Goal: Task Accomplishment & Management: Manage account settings

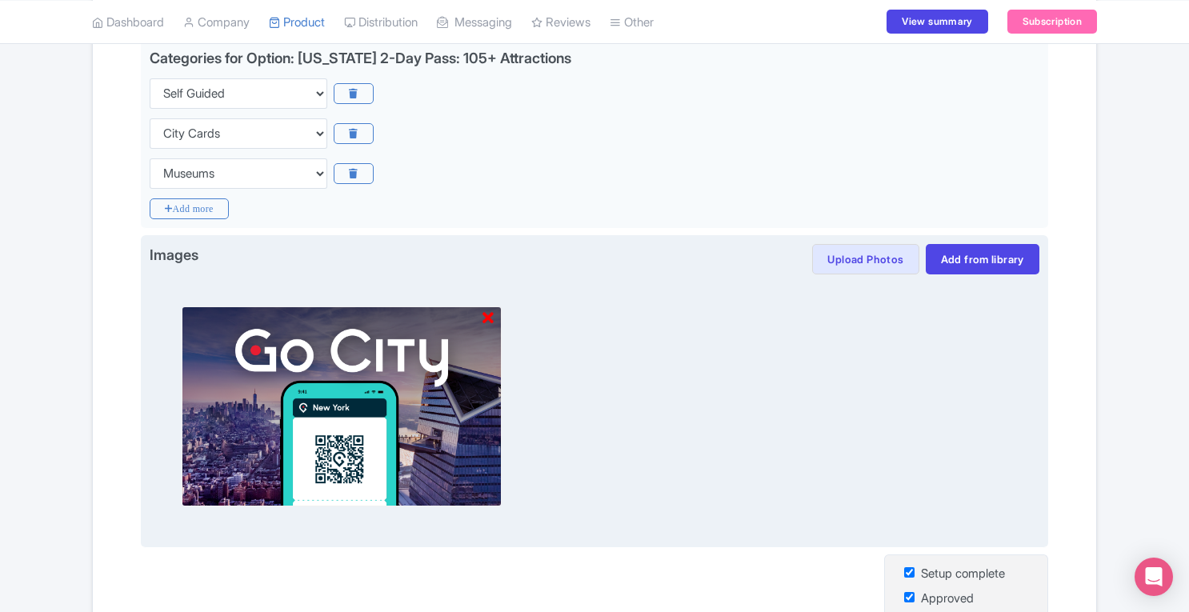
scroll to position [411, 0]
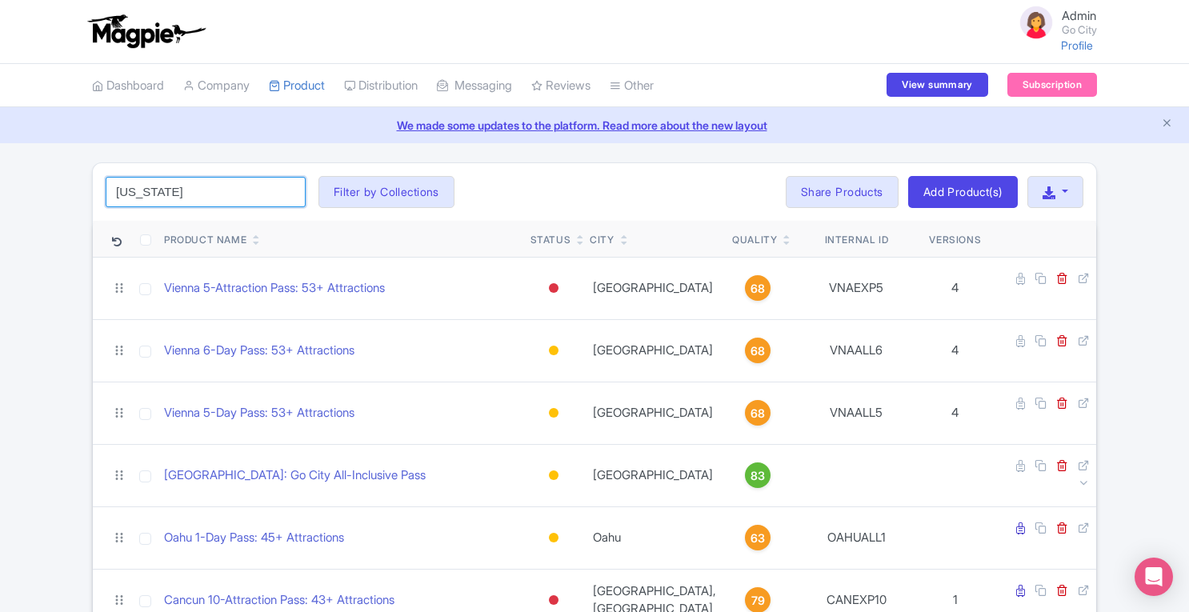
click at [256, 193] on input "new york" at bounding box center [206, 192] width 200 height 30
click button "Search" at bounding box center [0, 0] width 0 height 0
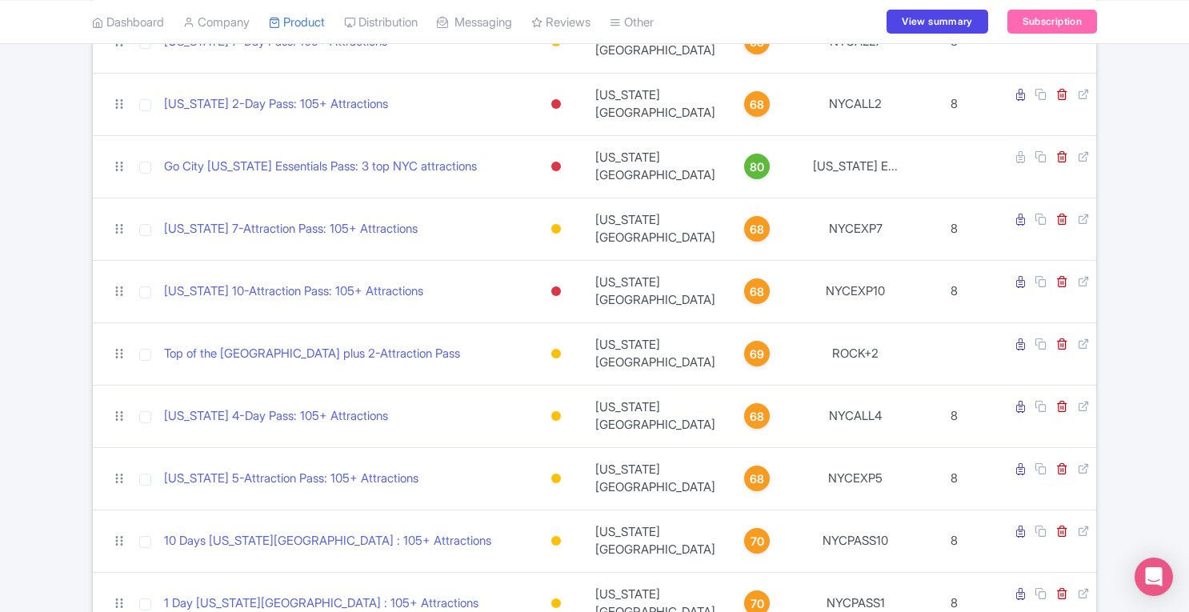
scroll to position [1309, 0]
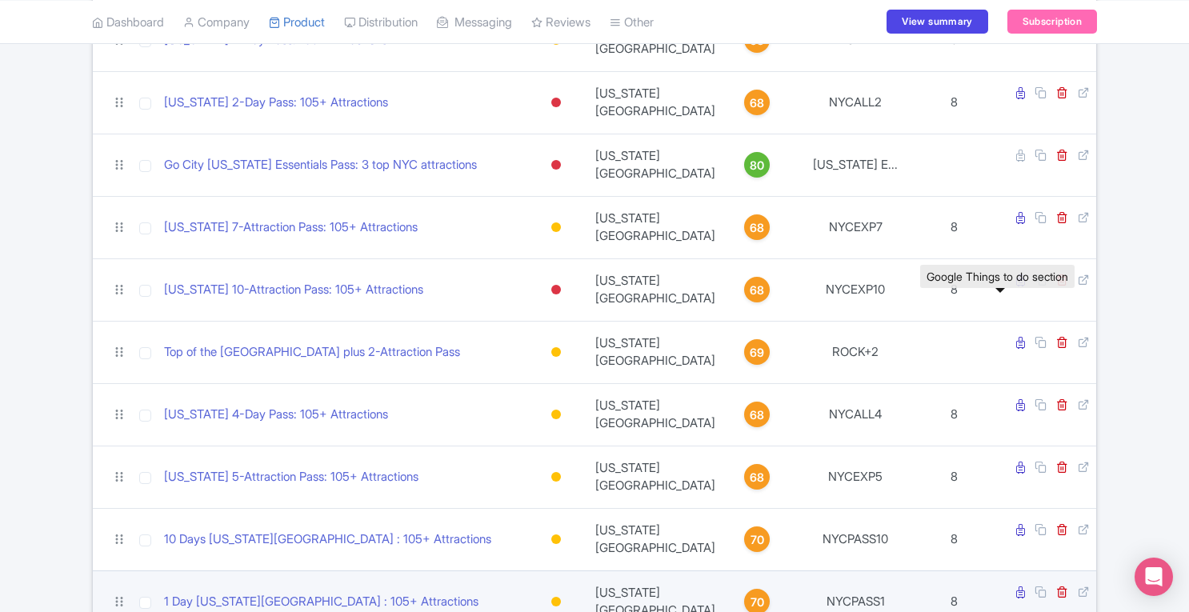
click at [1016, 587] on icon at bounding box center [1020, 593] width 9 height 12
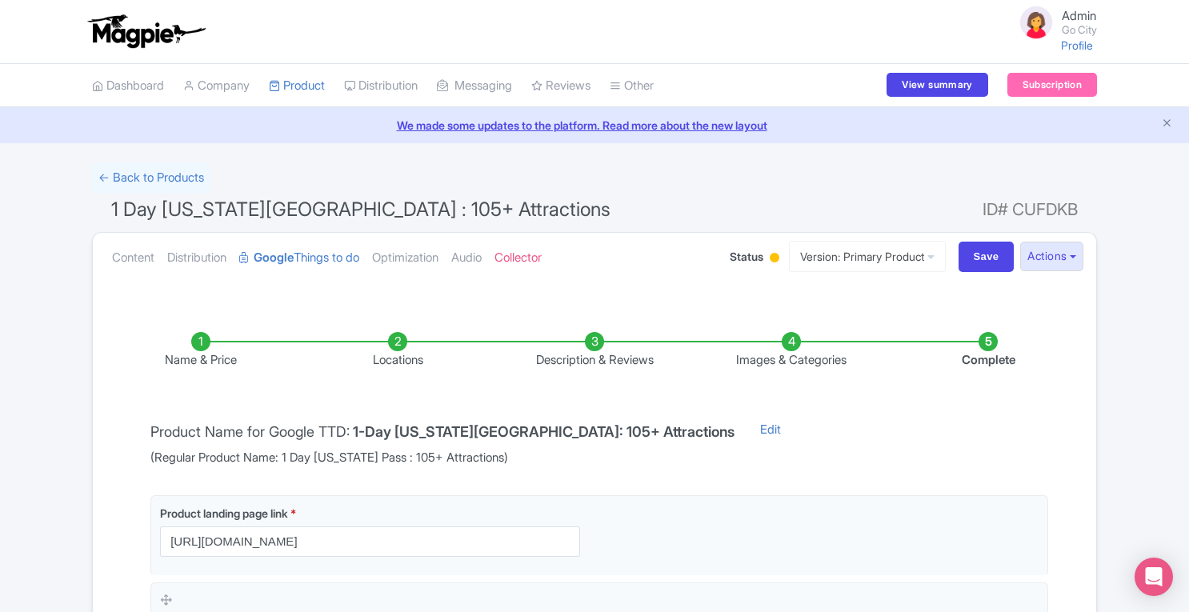
click at [797, 339] on li "Images & Categories" at bounding box center [791, 351] width 197 height 38
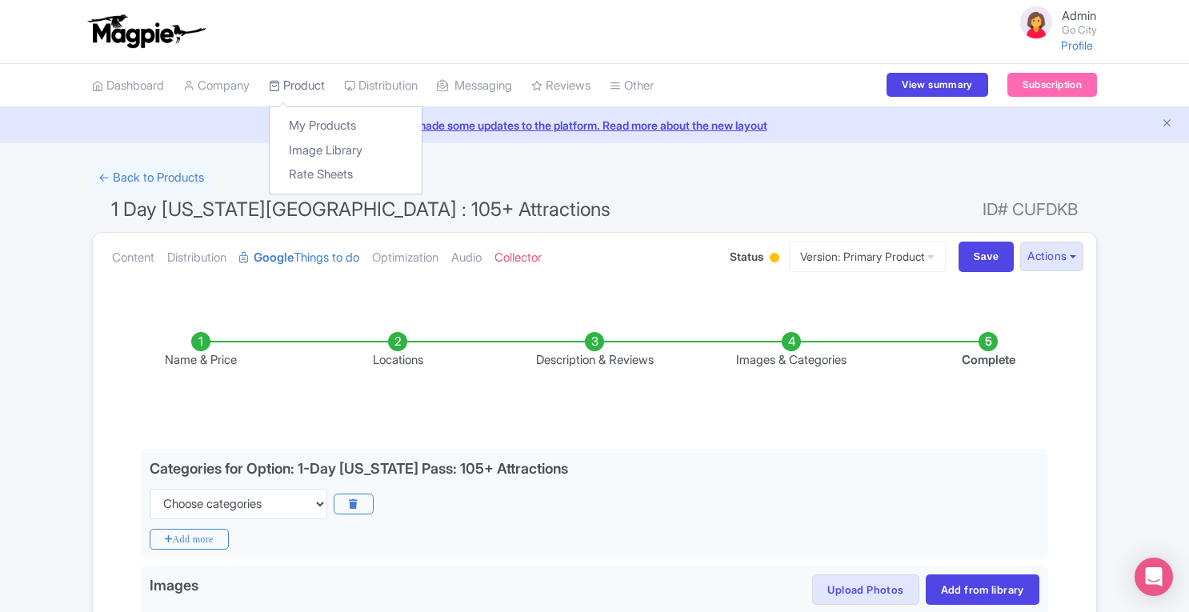
click at [307, 85] on link "Product" at bounding box center [297, 86] width 56 height 44
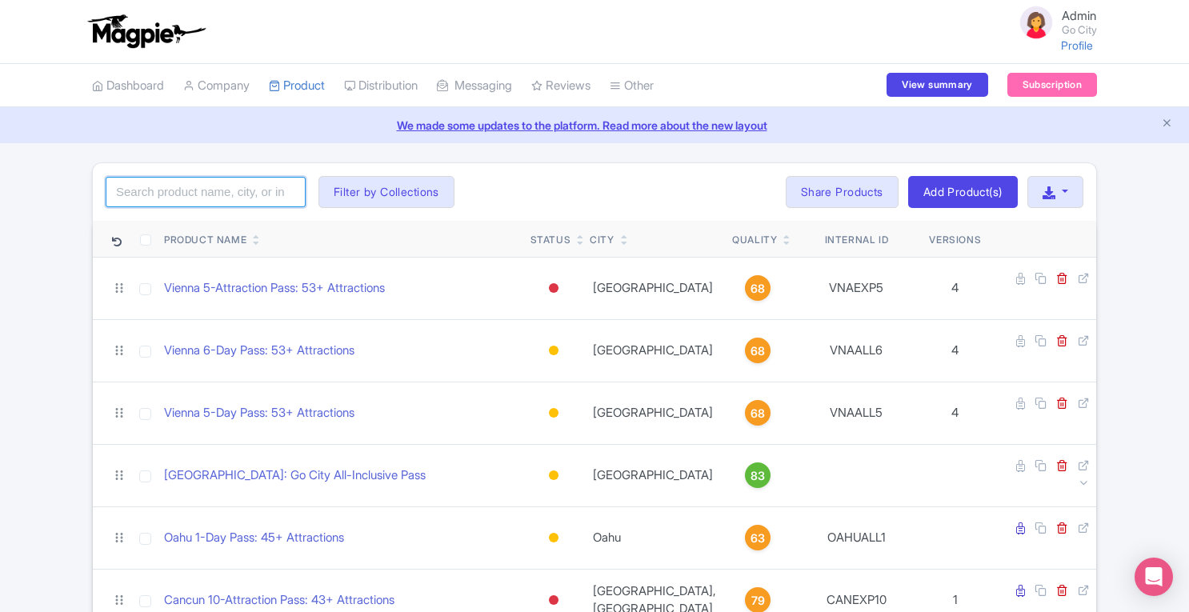
click at [238, 195] on input "search" at bounding box center [206, 192] width 200 height 30
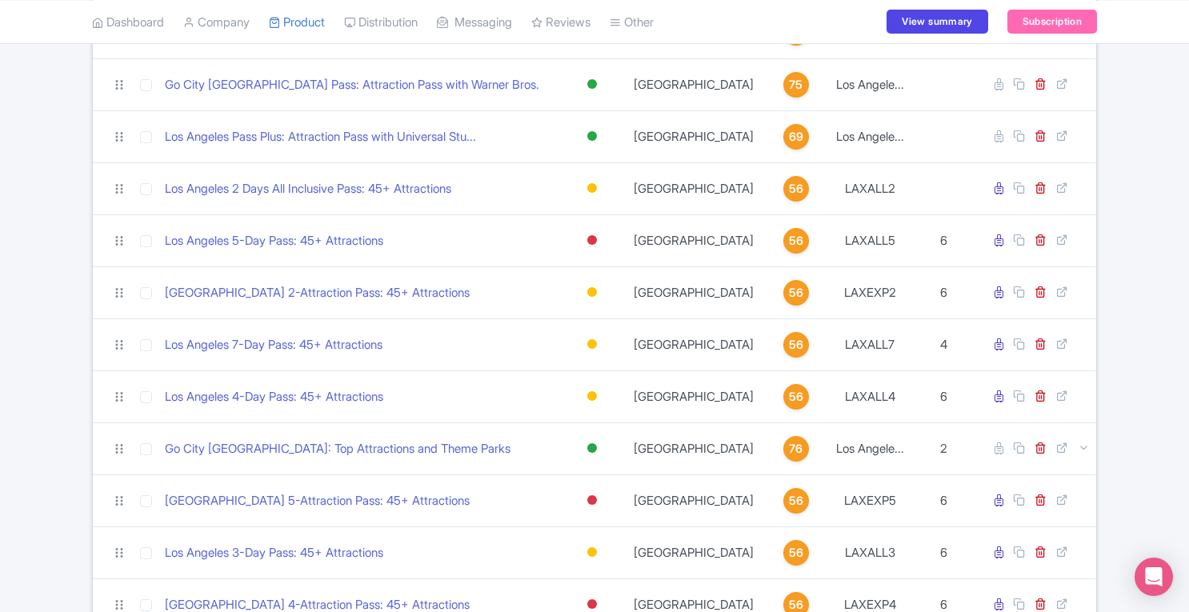
scroll to position [305, 0]
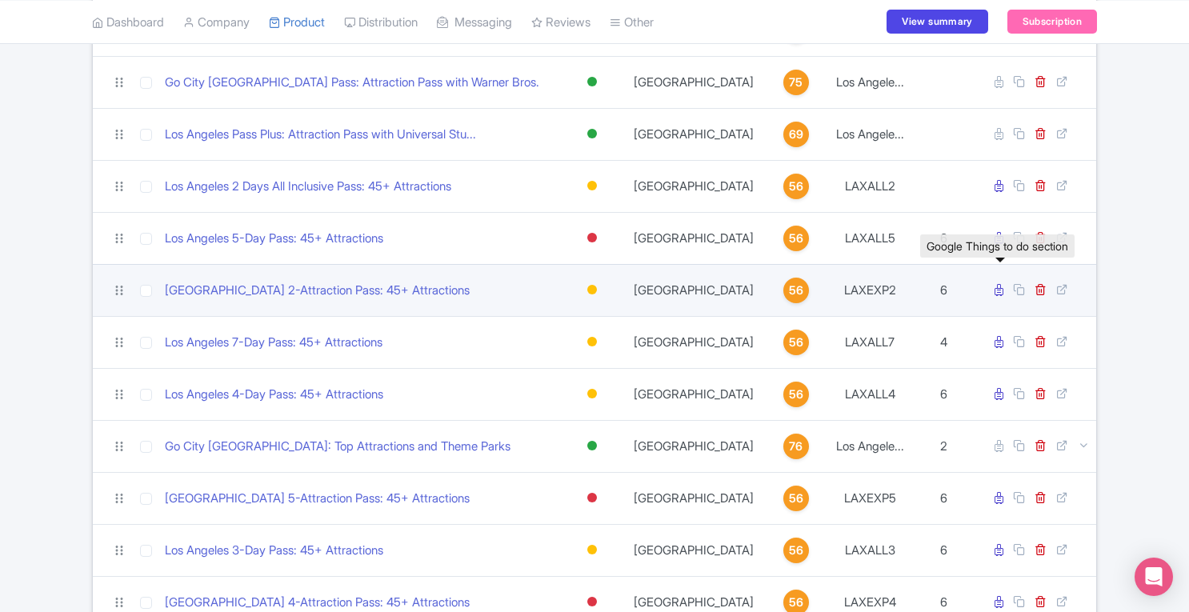
type input "los an"
click at [1000, 288] on icon at bounding box center [999, 290] width 9 height 12
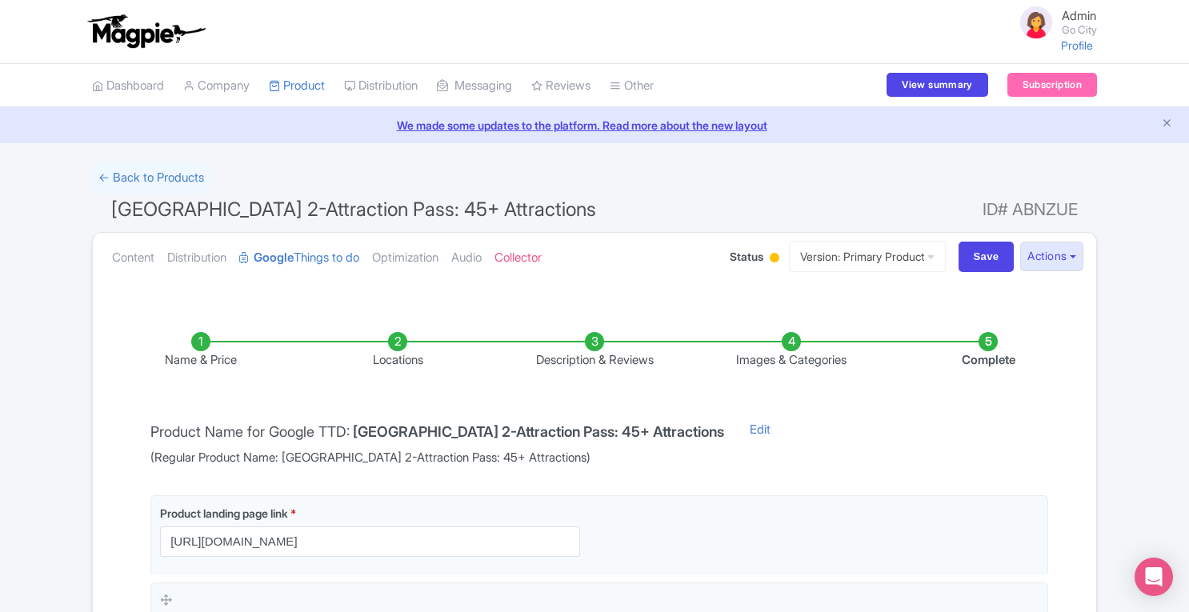
click at [791, 347] on li "Images & Categories" at bounding box center [791, 351] width 197 height 38
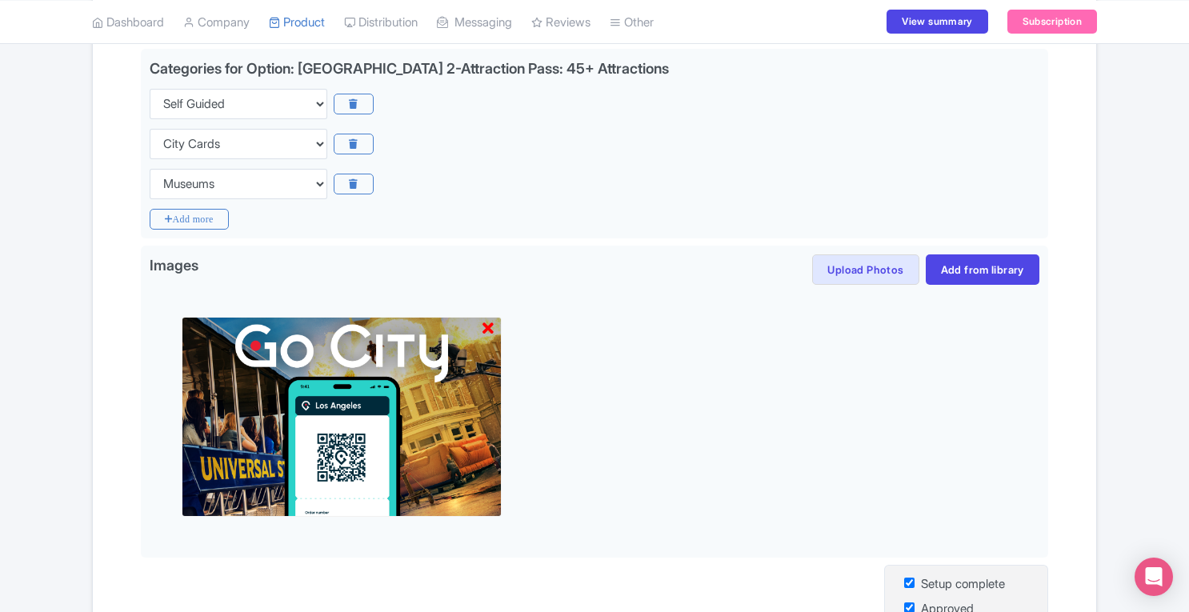
scroll to position [406, 0]
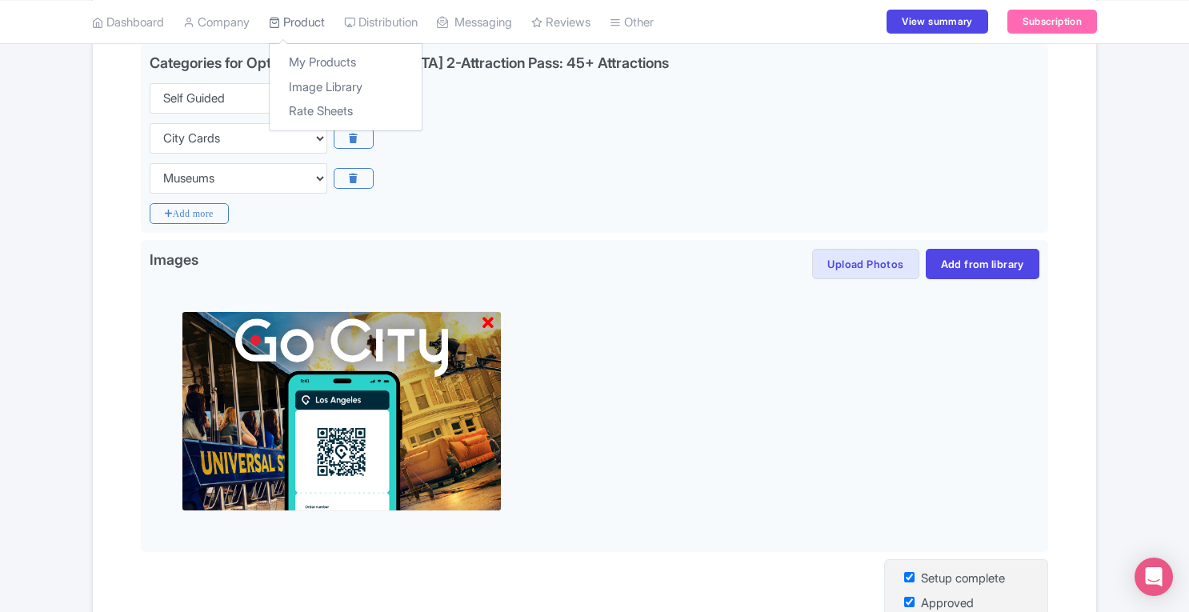
click at [324, 28] on link "Product" at bounding box center [297, 22] width 56 height 44
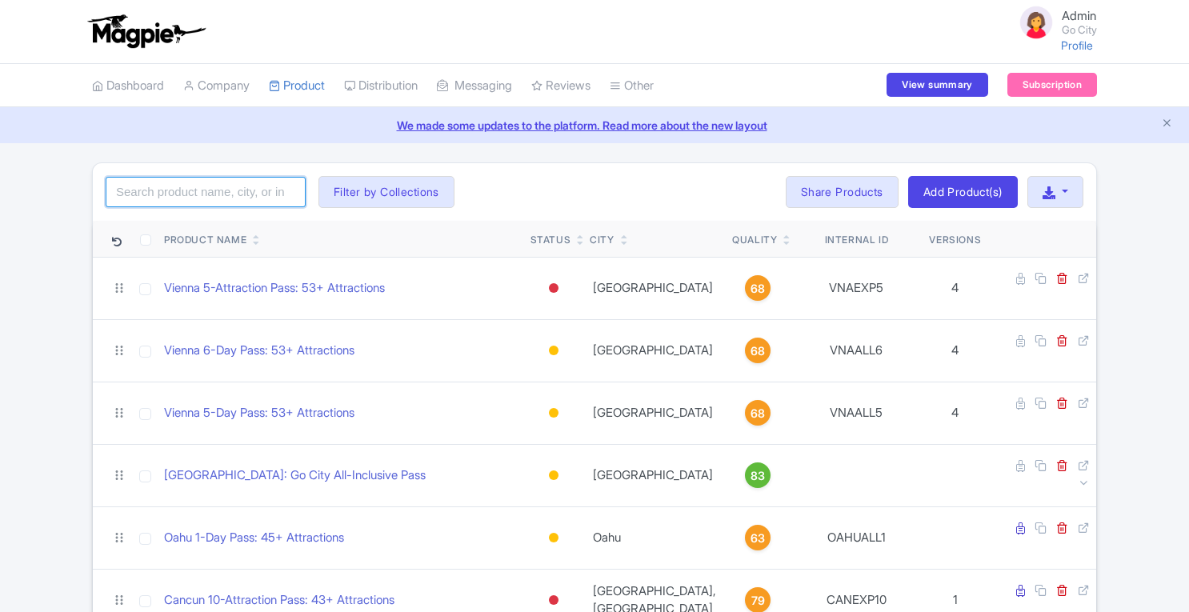
click at [230, 179] on input "search" at bounding box center [206, 192] width 200 height 30
type input "paris"
click button "Search" at bounding box center [0, 0] width 0 height 0
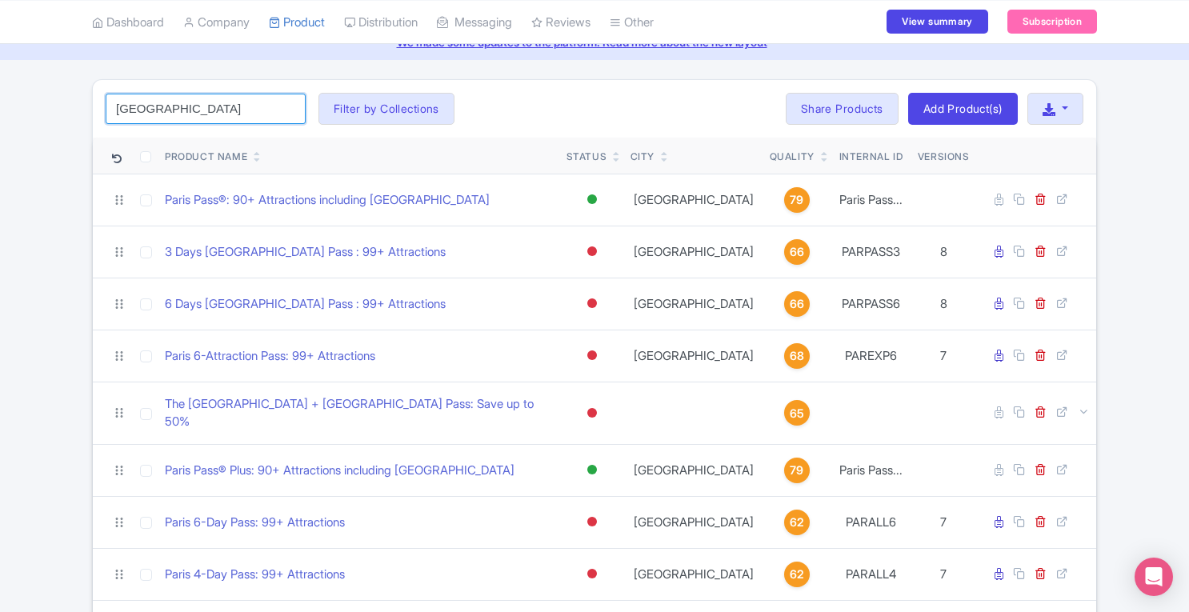
scroll to position [84, 0]
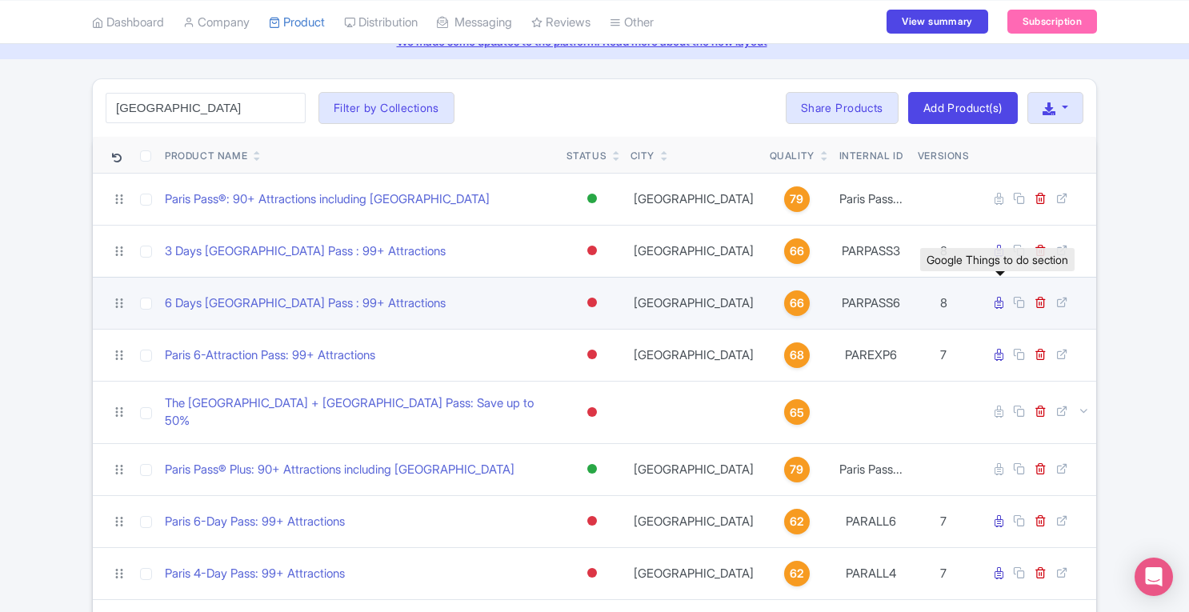
click at [1002, 303] on icon at bounding box center [999, 303] width 9 height 12
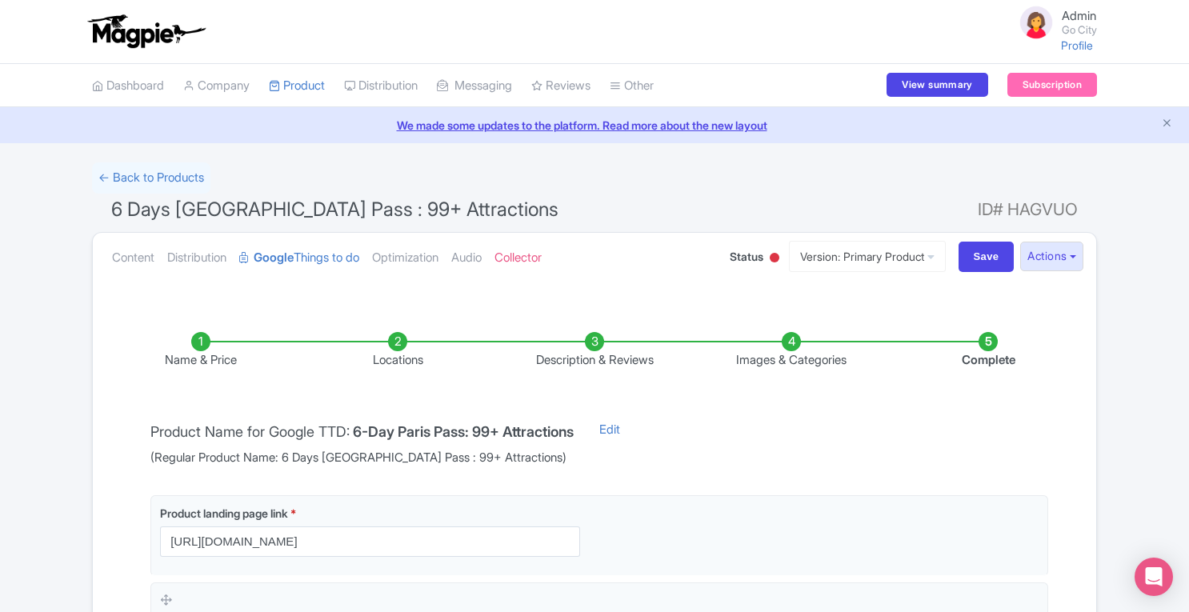
click at [787, 343] on li "Images & Categories" at bounding box center [791, 351] width 197 height 38
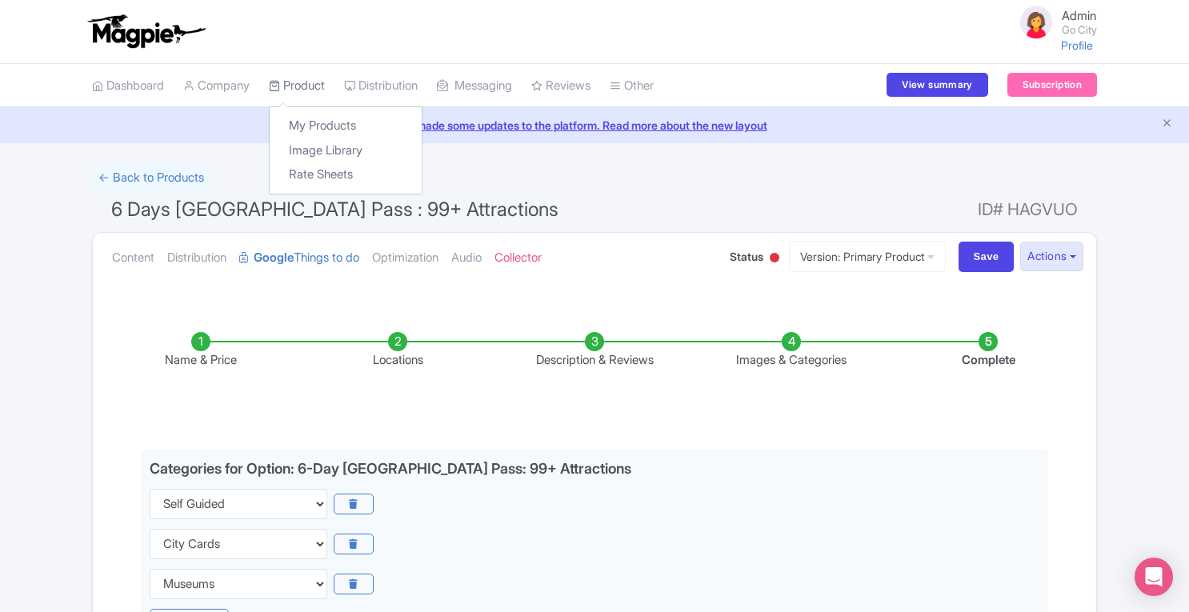
click at [301, 76] on link "Product" at bounding box center [297, 86] width 56 height 44
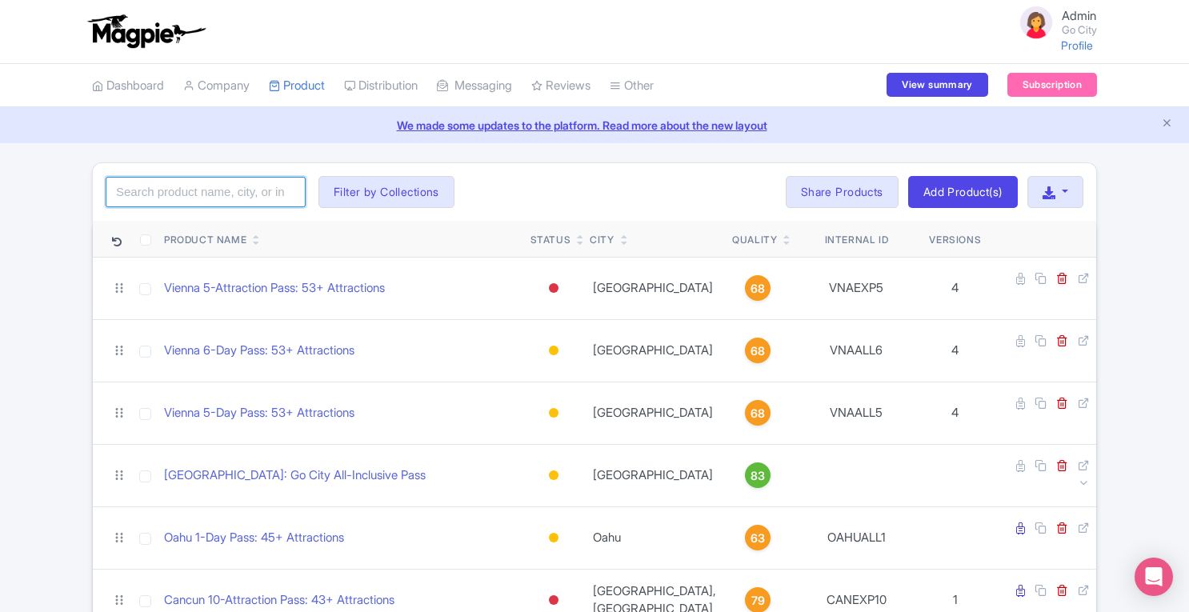
click at [244, 186] on input "search" at bounding box center [206, 192] width 200 height 30
type input "d"
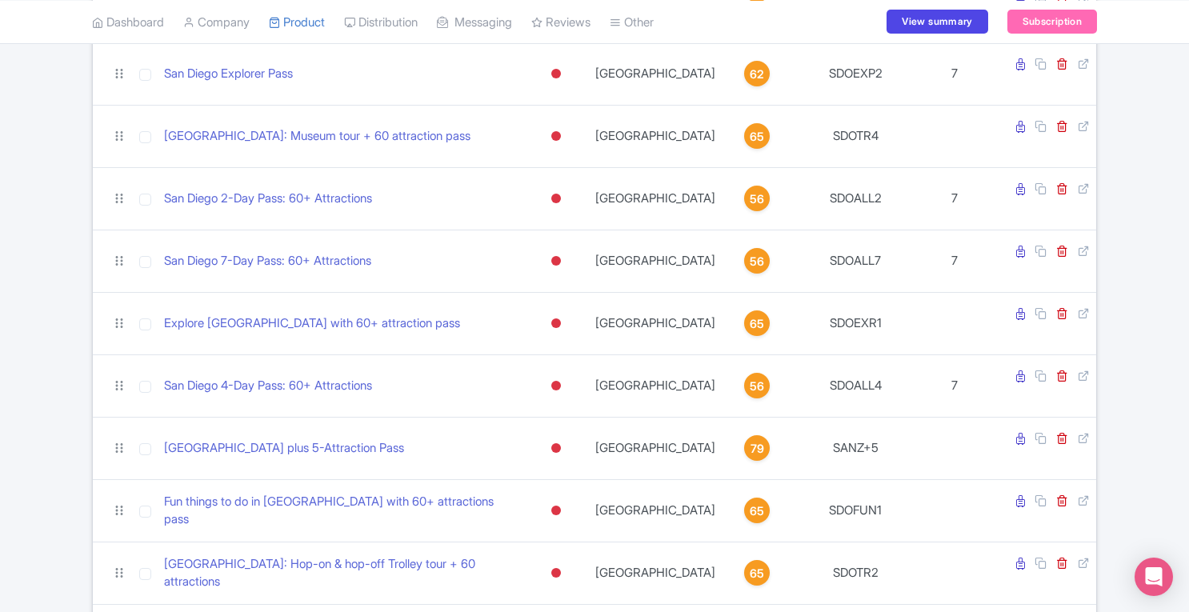
scroll to position [307, 0]
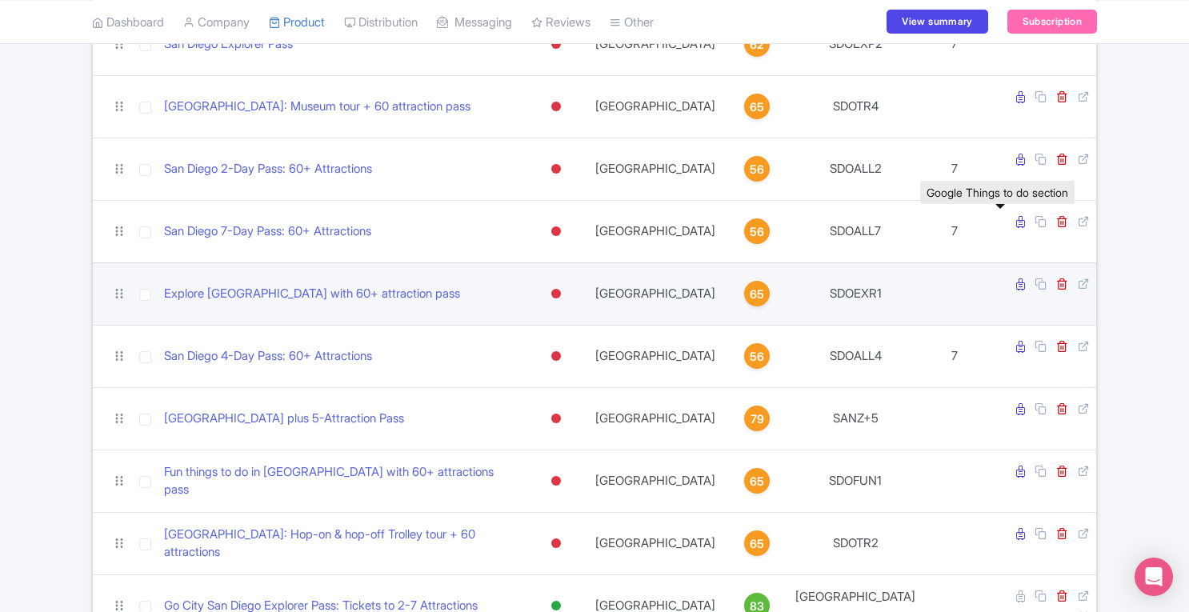
type input "san diego"
click at [1016, 278] on icon at bounding box center [1020, 284] width 9 height 12
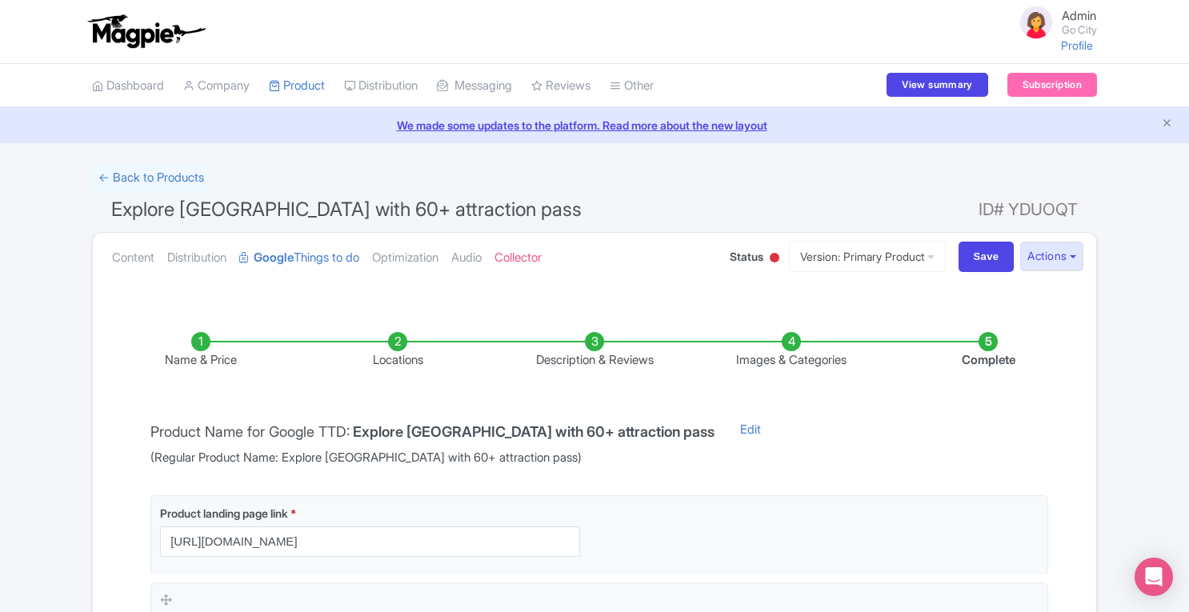
click at [791, 343] on li "Images & Categories" at bounding box center [791, 351] width 197 height 38
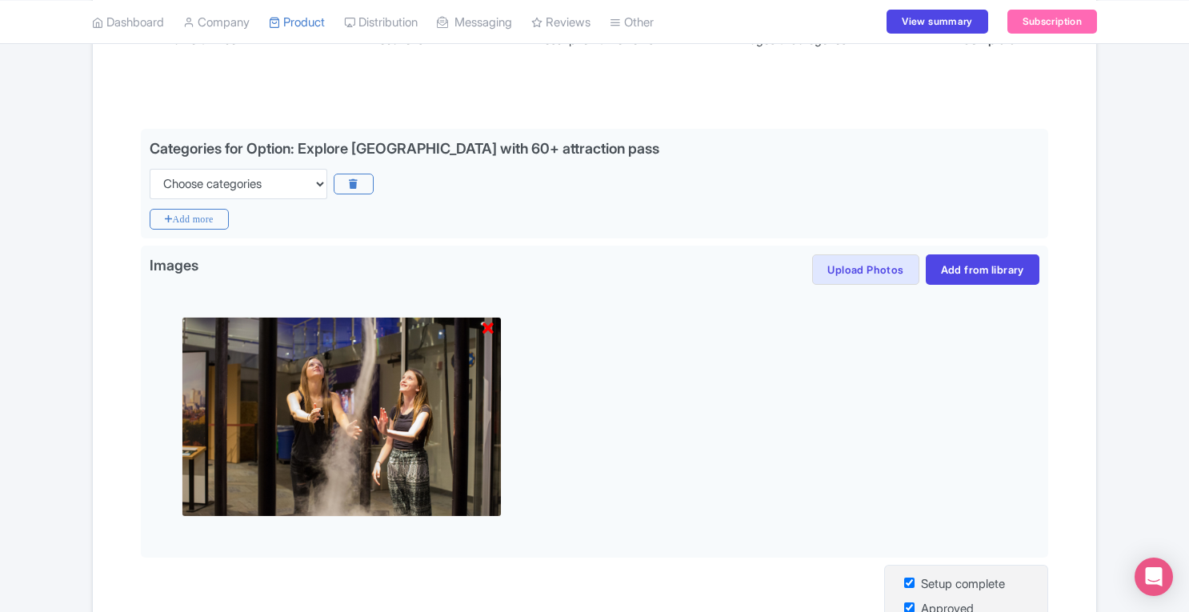
scroll to position [323, 0]
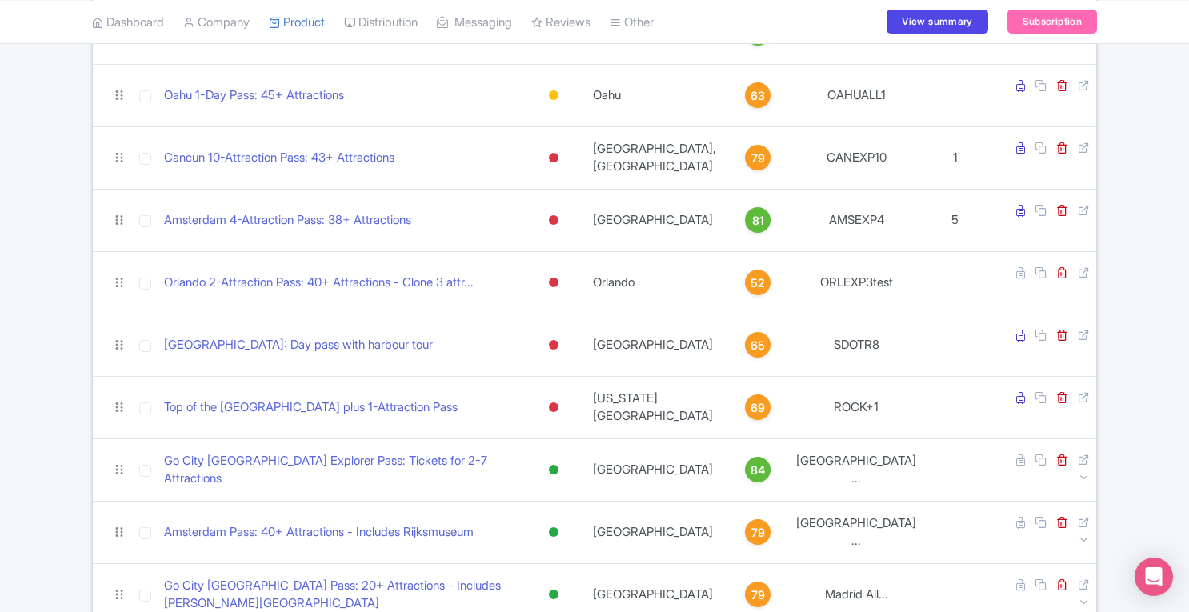
scroll to position [466, 0]
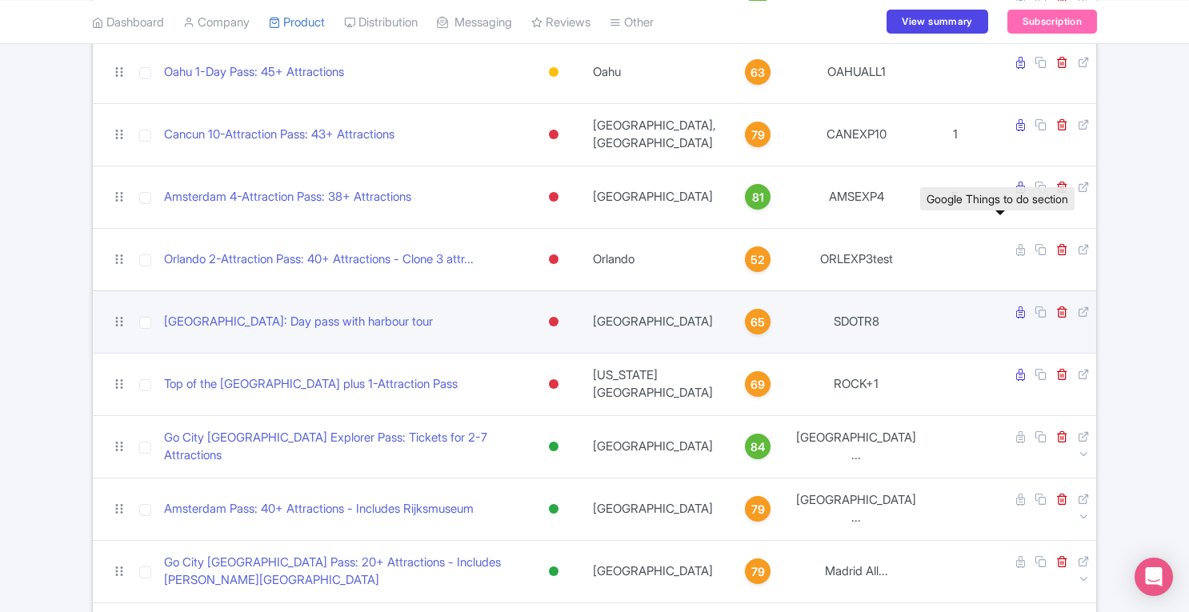
click at [1016, 307] on icon at bounding box center [1020, 313] width 9 height 12
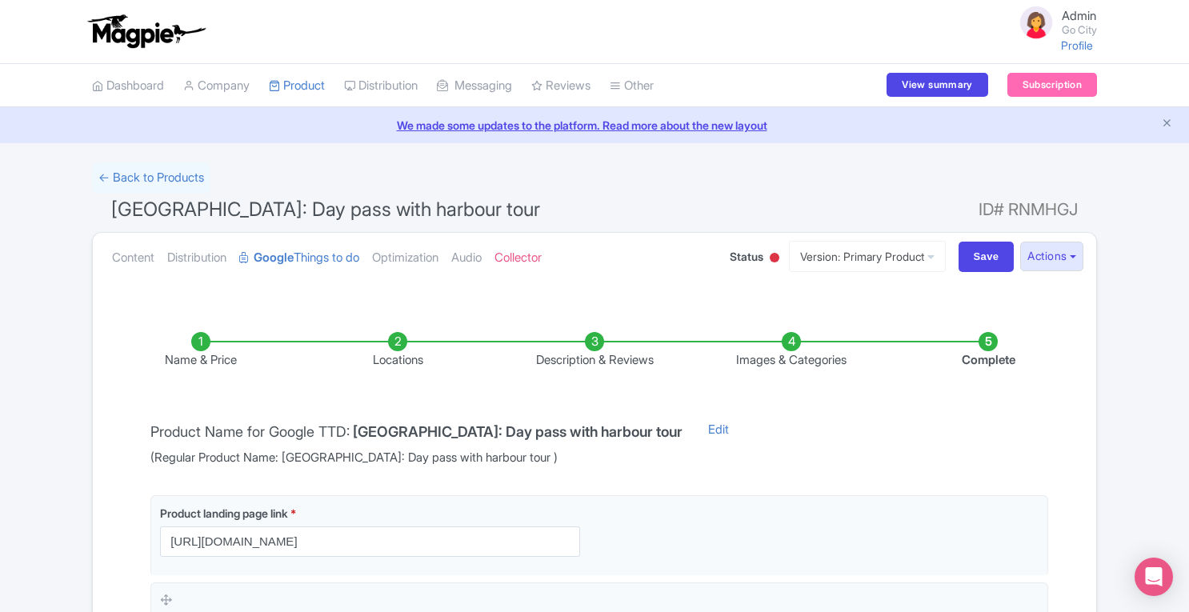
click at [791, 336] on li "Images & Categories" at bounding box center [791, 351] width 197 height 38
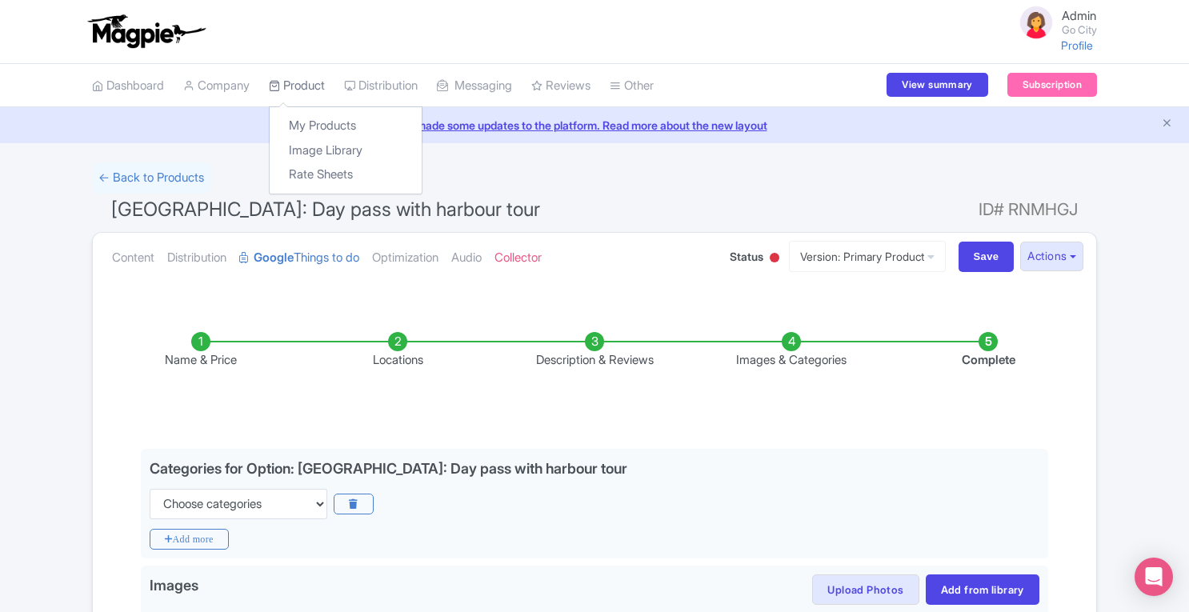
click at [311, 83] on link "Product" at bounding box center [297, 86] width 56 height 44
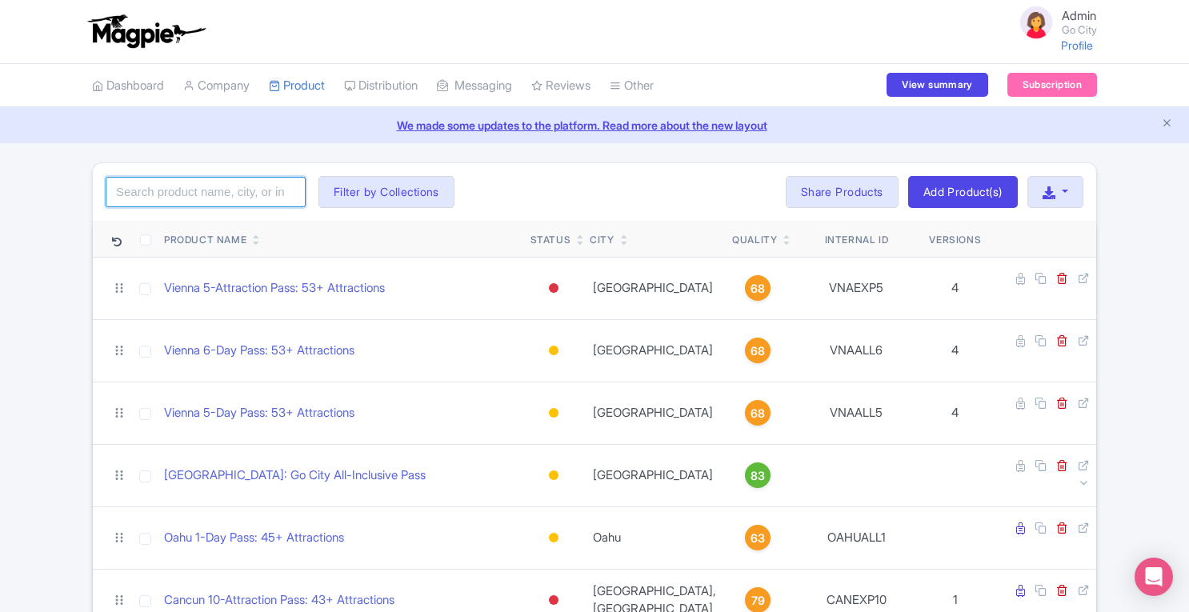
click at [238, 201] on input "search" at bounding box center [206, 192] width 200 height 30
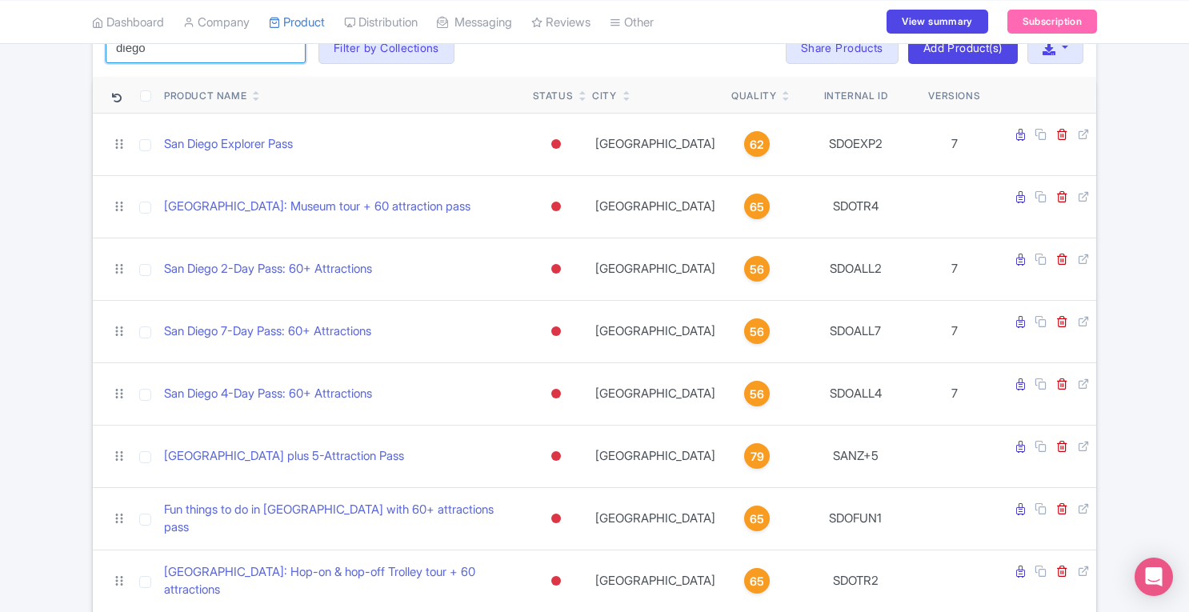
scroll to position [147, 0]
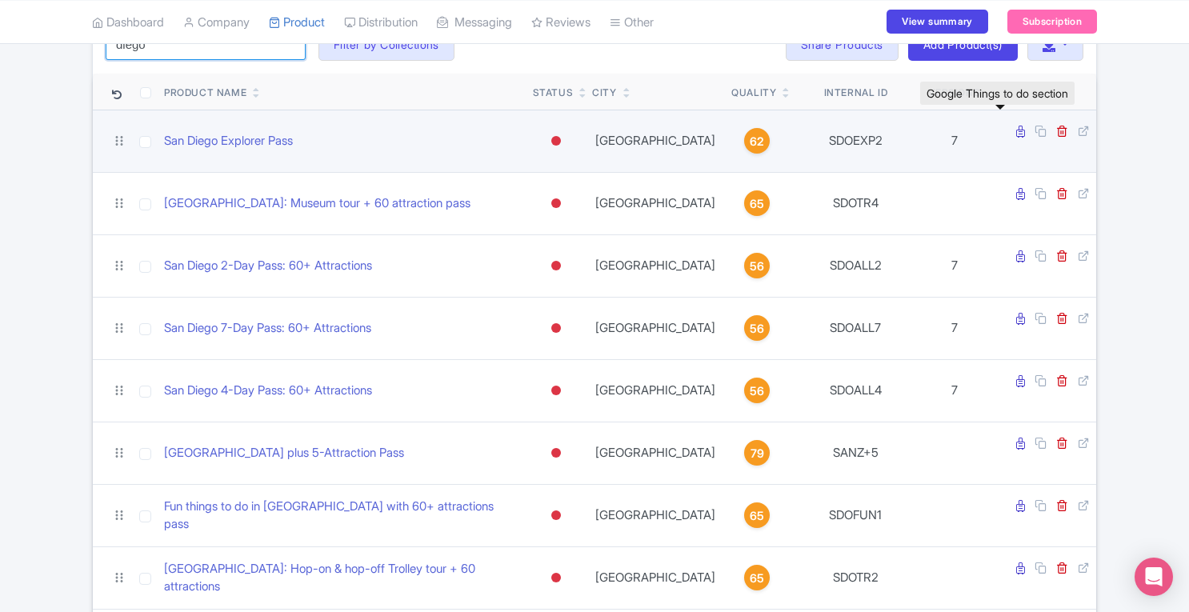
type input "diego"
click at [1016, 134] on icon at bounding box center [1020, 132] width 9 height 12
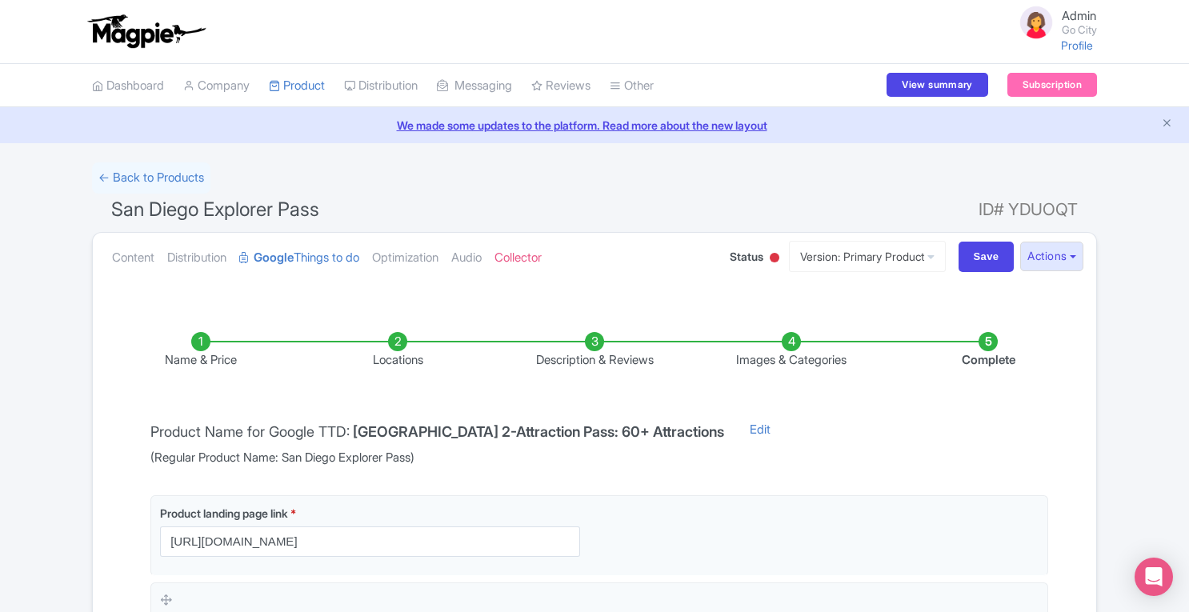
click at [790, 342] on li "Images & Categories" at bounding box center [791, 351] width 197 height 38
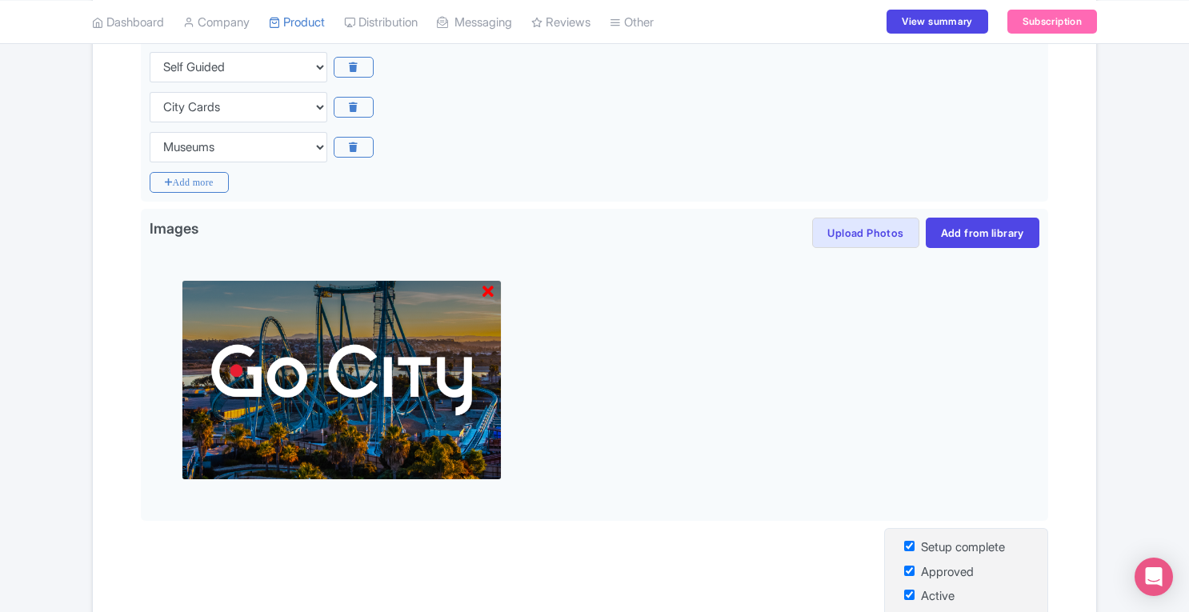
scroll to position [442, 0]
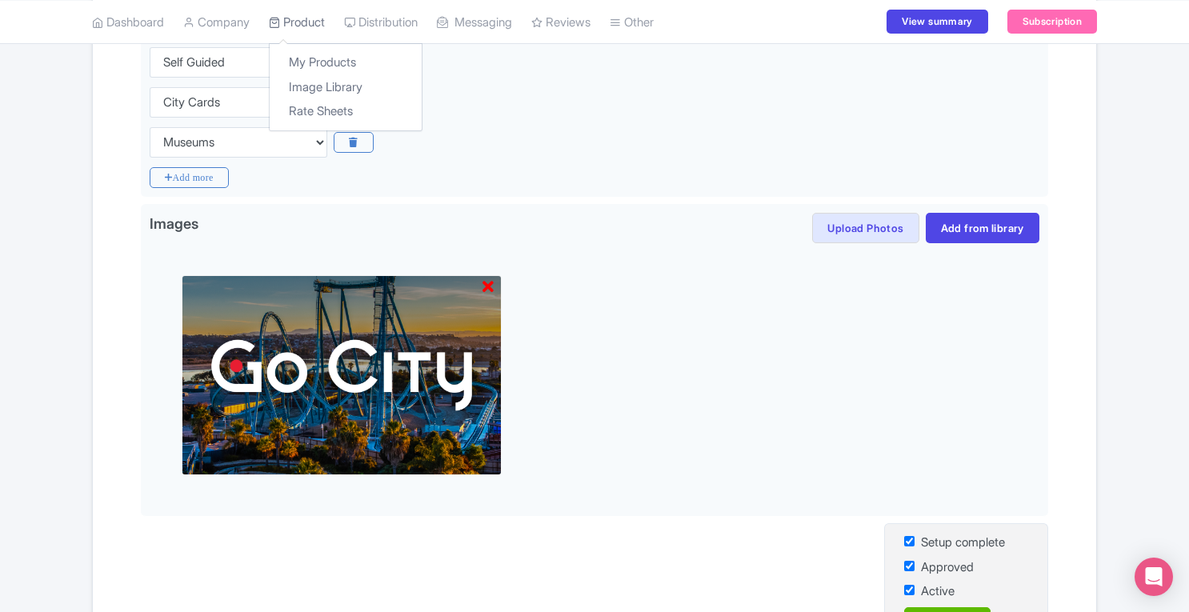
click at [314, 25] on link "Product" at bounding box center [297, 22] width 56 height 44
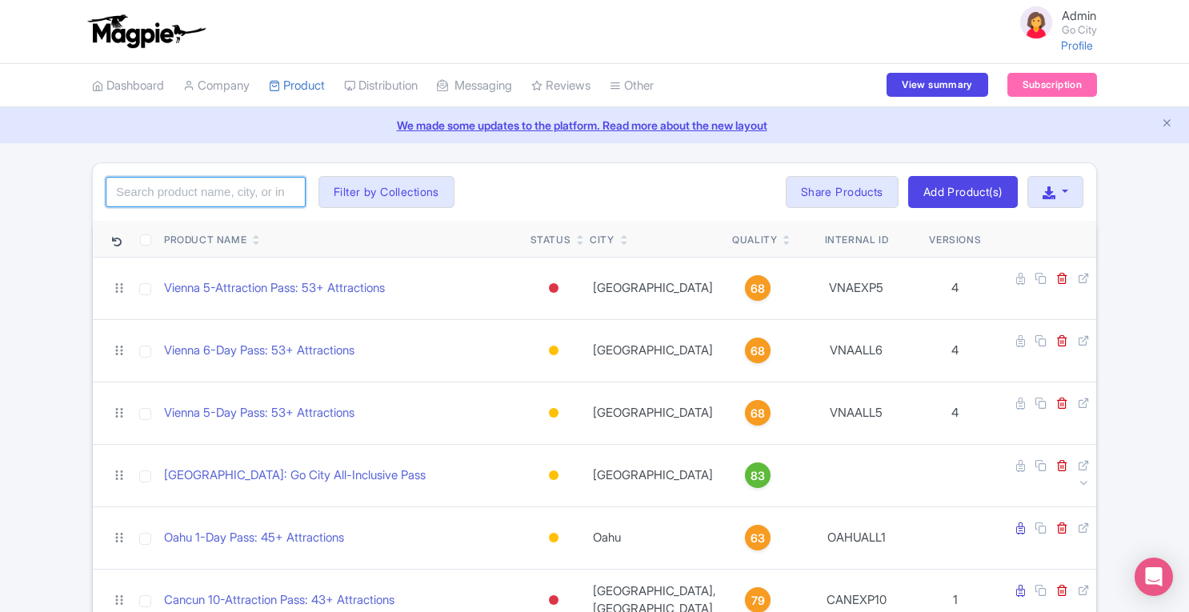
click at [222, 198] on input "search" at bounding box center [206, 192] width 200 height 30
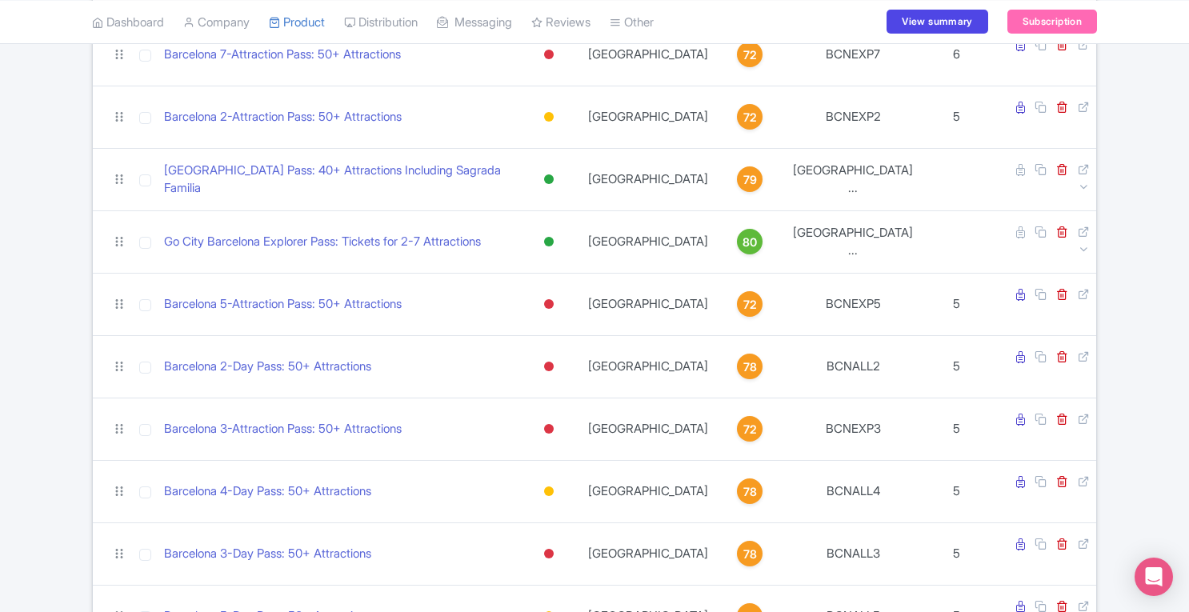
scroll to position [226, 0]
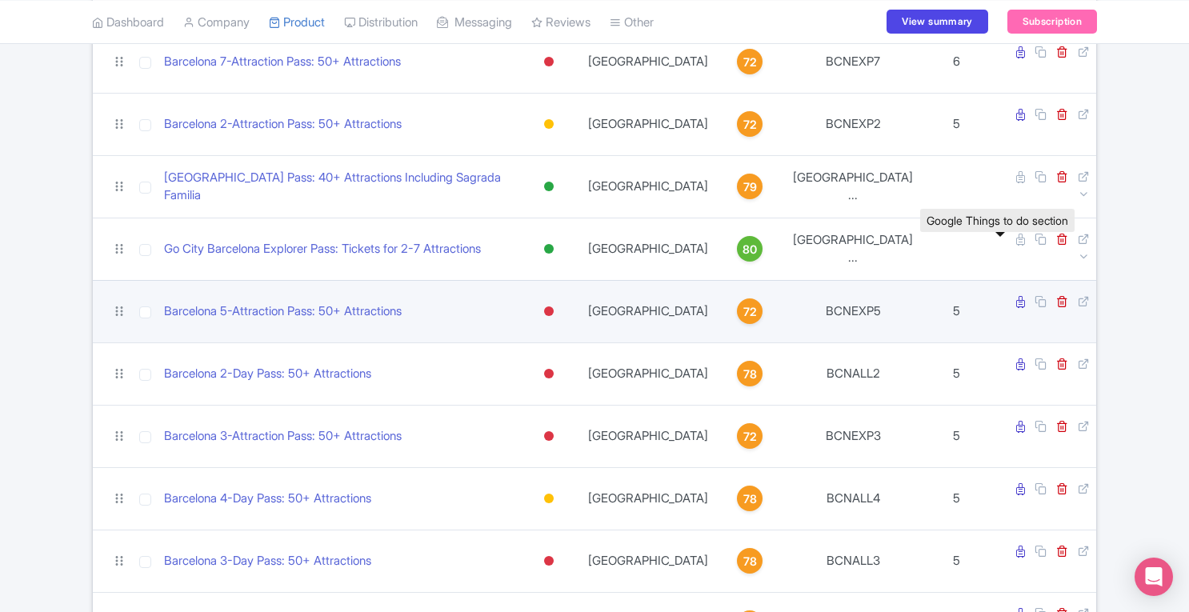
type input "barc"
click at [1016, 296] on icon at bounding box center [1020, 302] width 9 height 12
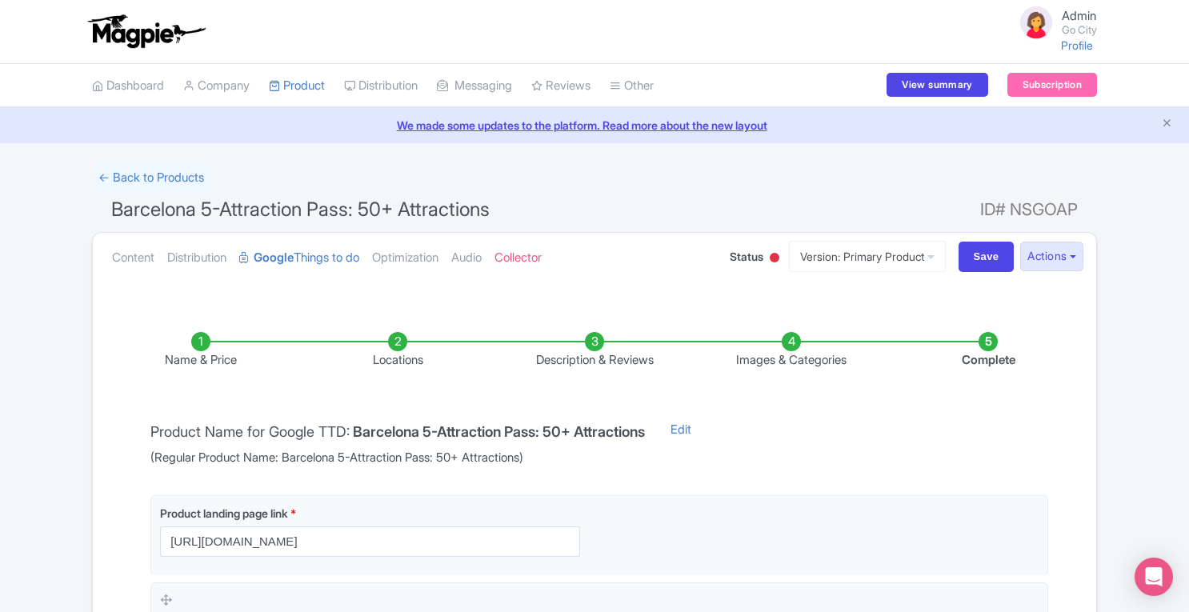
click at [793, 339] on li "Images & Categories" at bounding box center [791, 351] width 197 height 38
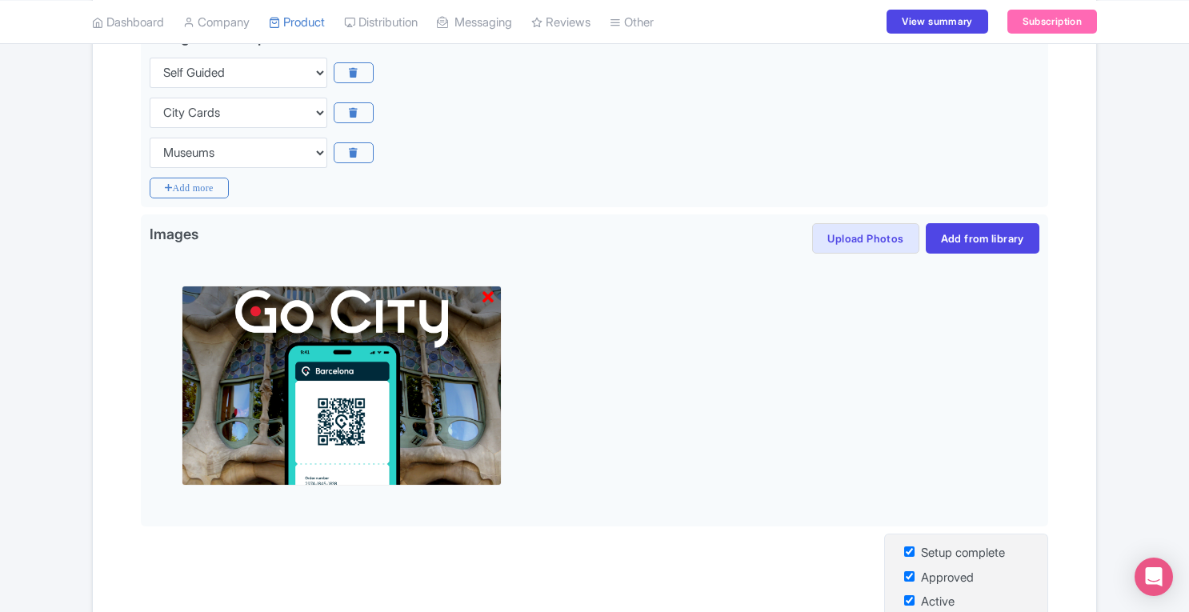
scroll to position [463, 0]
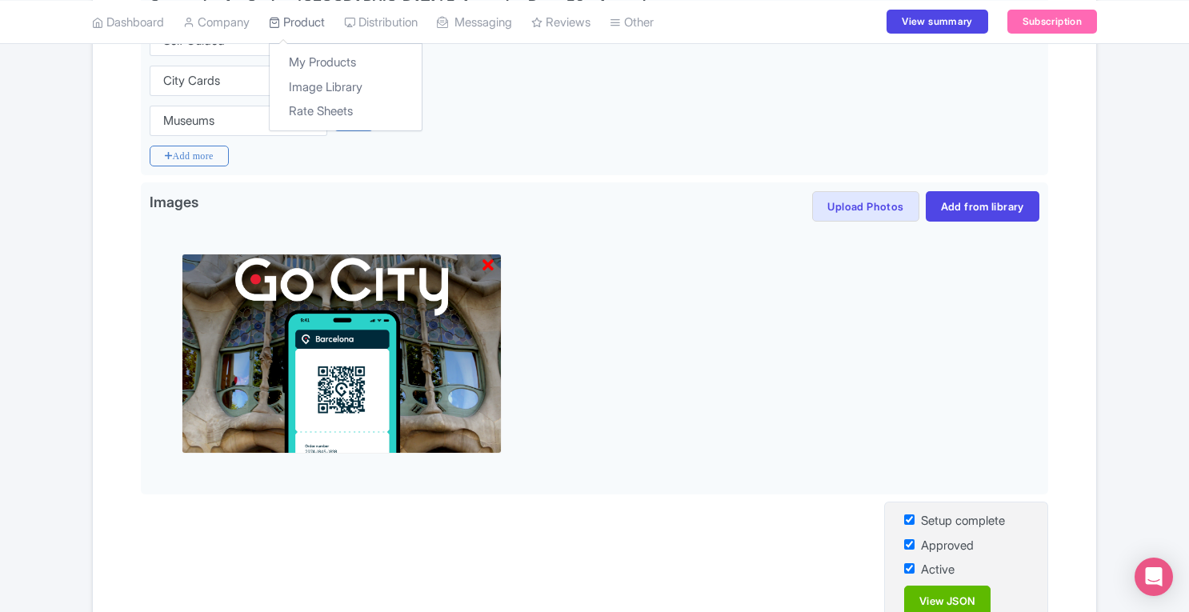
click at [323, 29] on link "Product" at bounding box center [297, 22] width 56 height 44
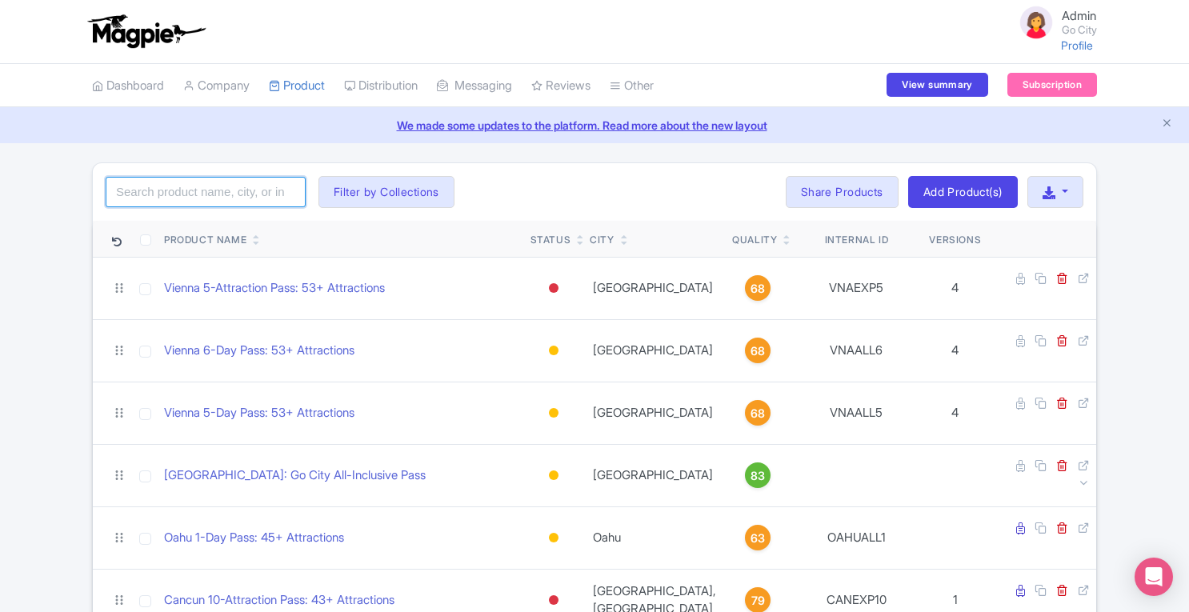
click at [221, 186] on input "search" at bounding box center [206, 192] width 200 height 30
type input "dubai"
click button "Search" at bounding box center [0, 0] width 0 height 0
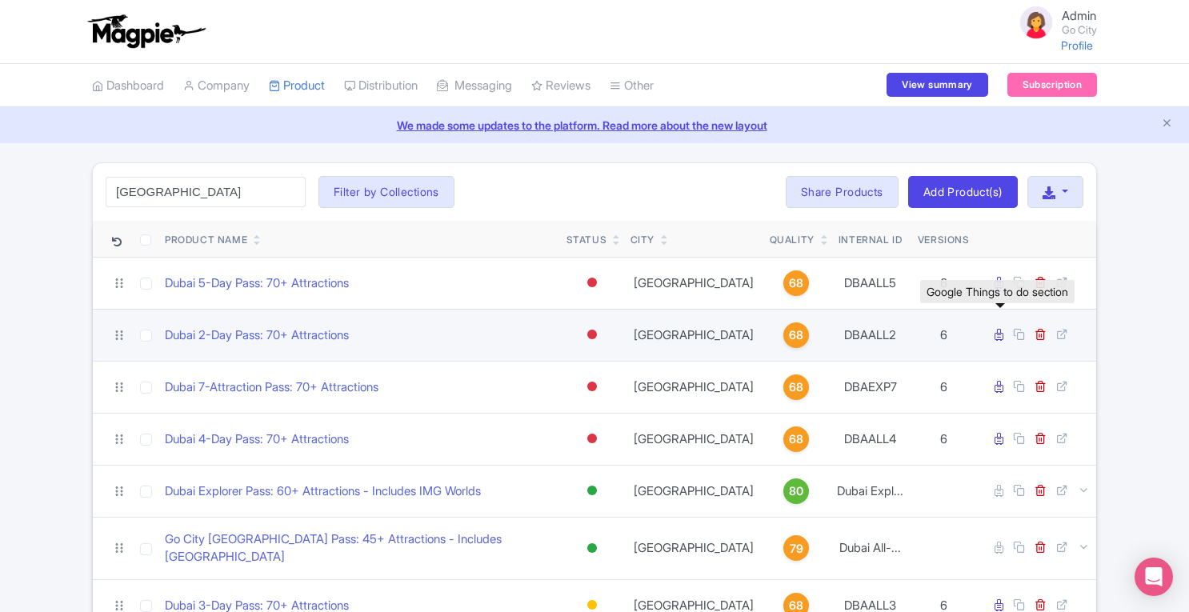
click at [997, 337] on icon at bounding box center [999, 335] width 9 height 12
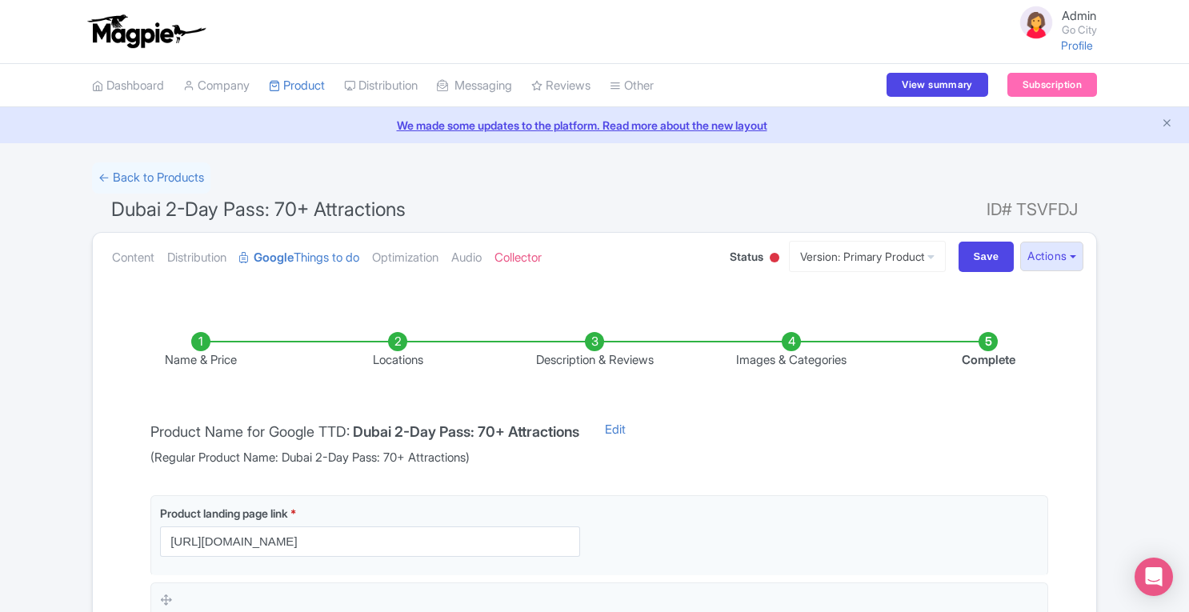
click at [794, 340] on li "Images & Categories" at bounding box center [791, 351] width 197 height 38
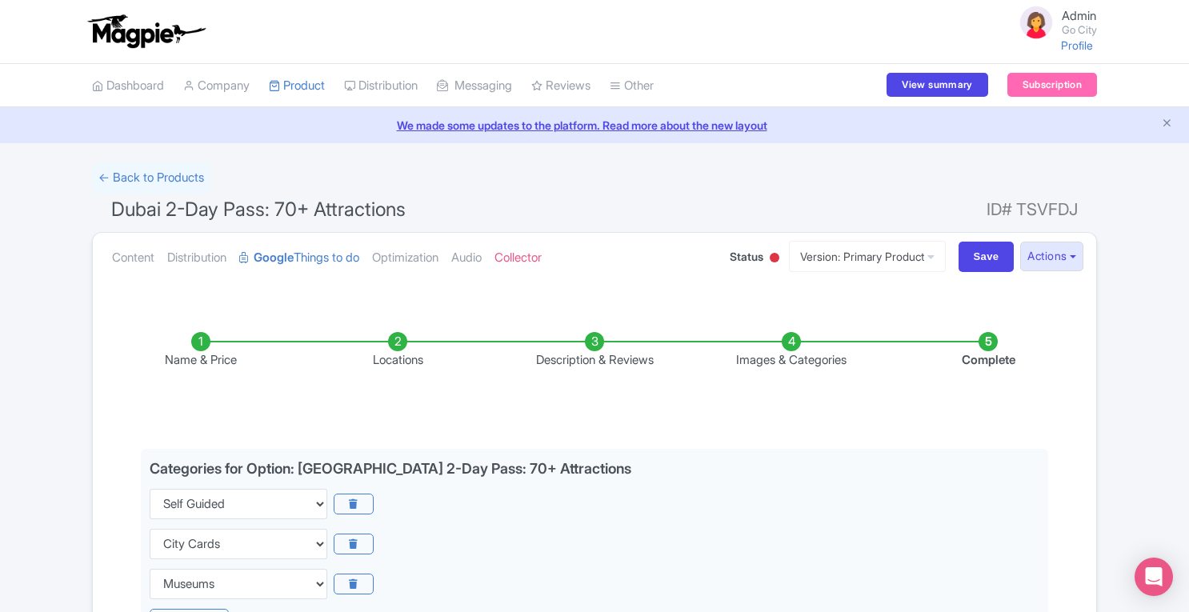
scroll to position [428, 0]
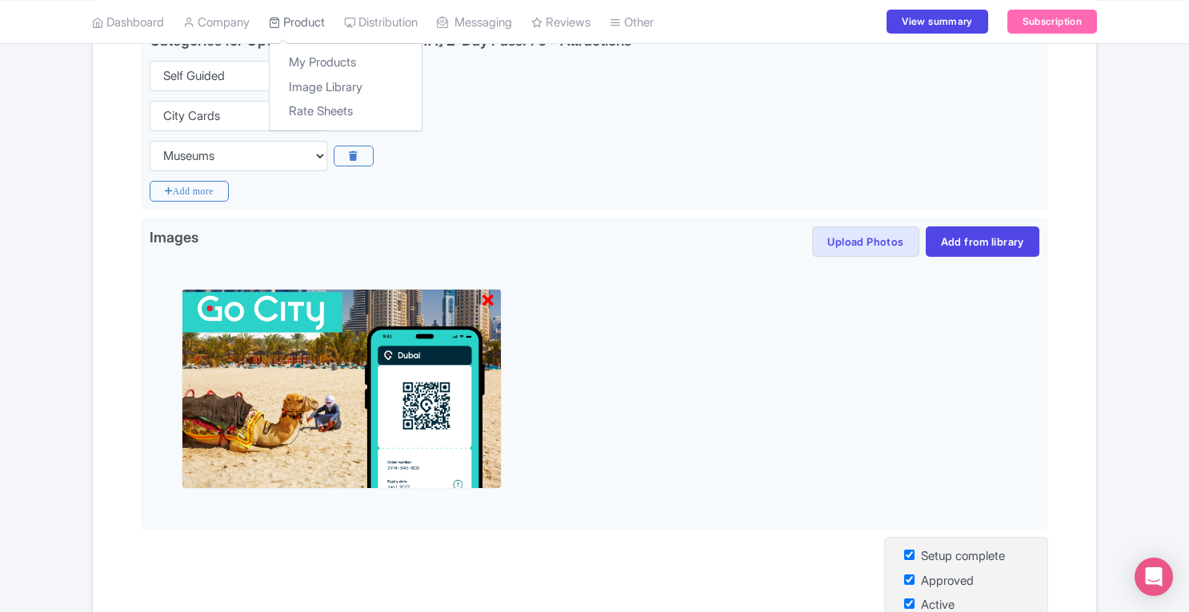
click at [319, 26] on link "Product" at bounding box center [297, 22] width 56 height 44
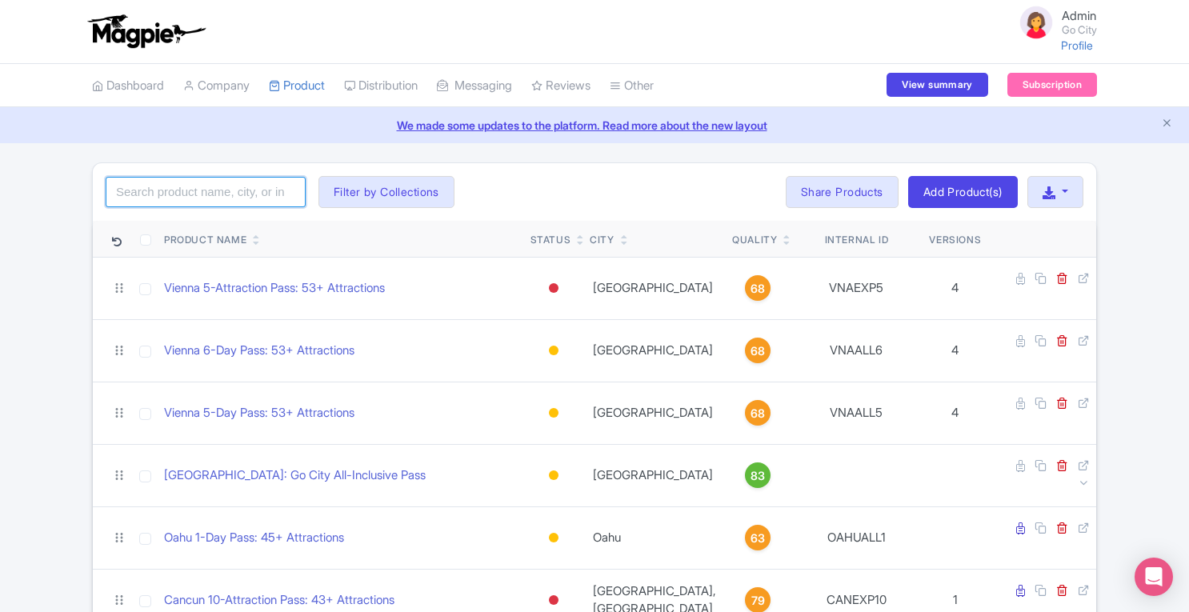
click at [166, 192] on input "search" at bounding box center [206, 192] width 200 height 30
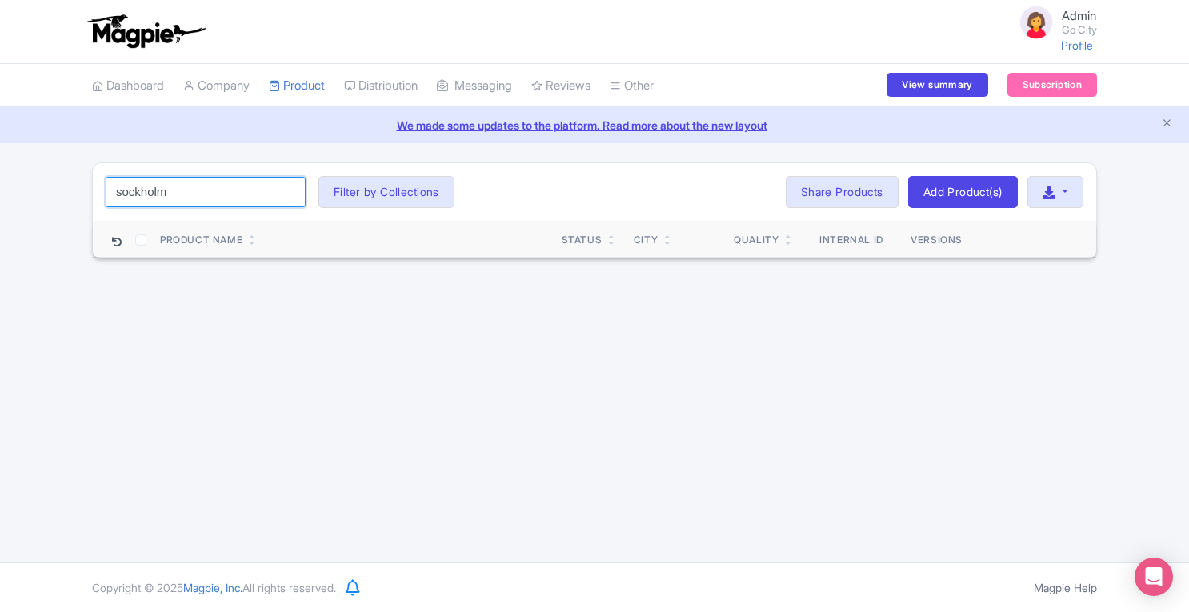
click at [122, 192] on input "sockholm" at bounding box center [206, 192] width 200 height 30
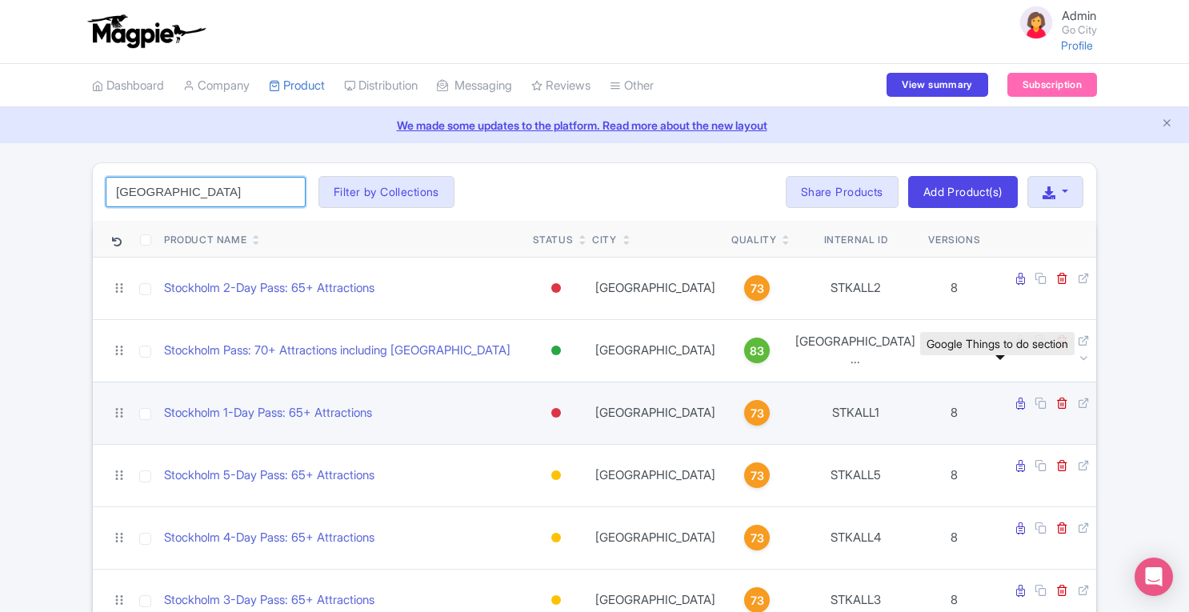
type input "stockholm"
click at [1016, 398] on icon at bounding box center [1020, 404] width 9 height 12
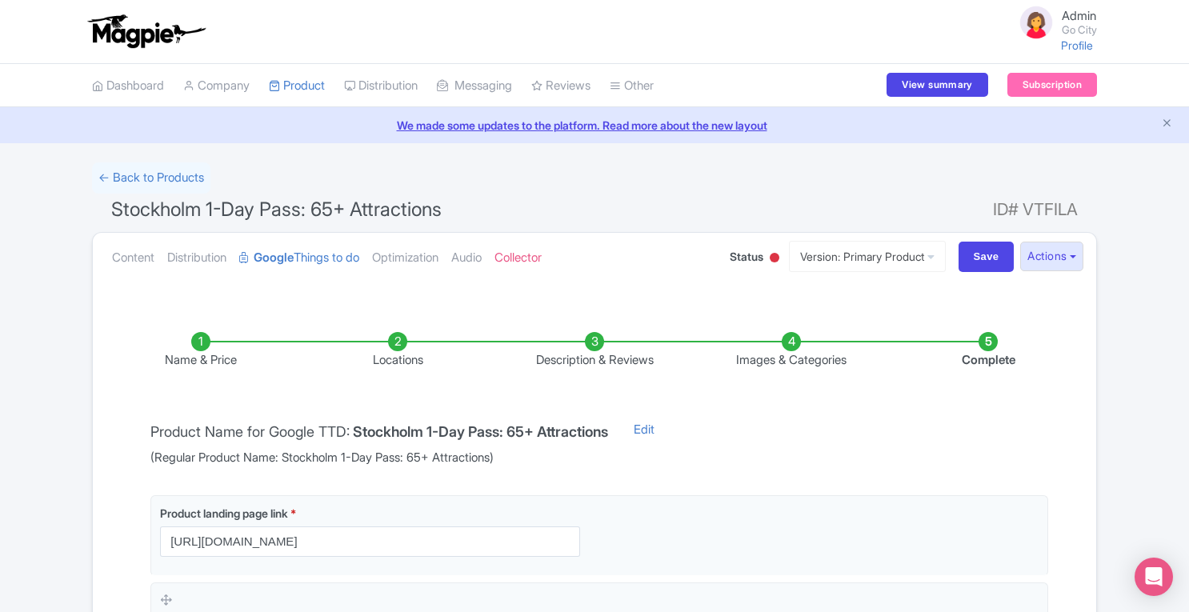
click at [789, 342] on li "Images & Categories" at bounding box center [791, 351] width 197 height 38
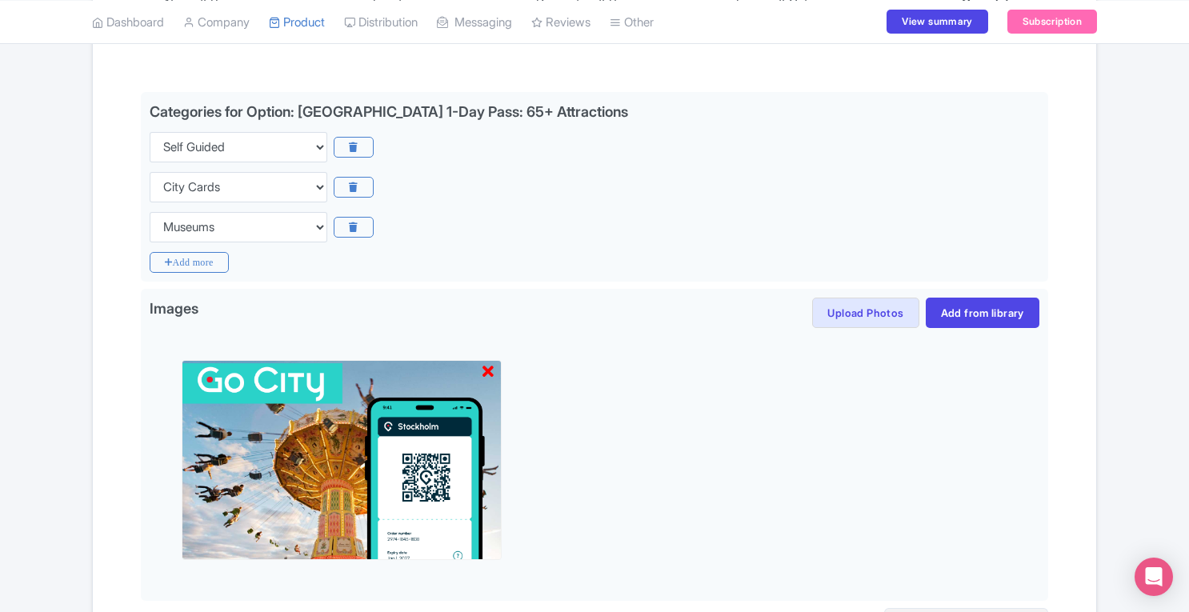
scroll to position [418, 0]
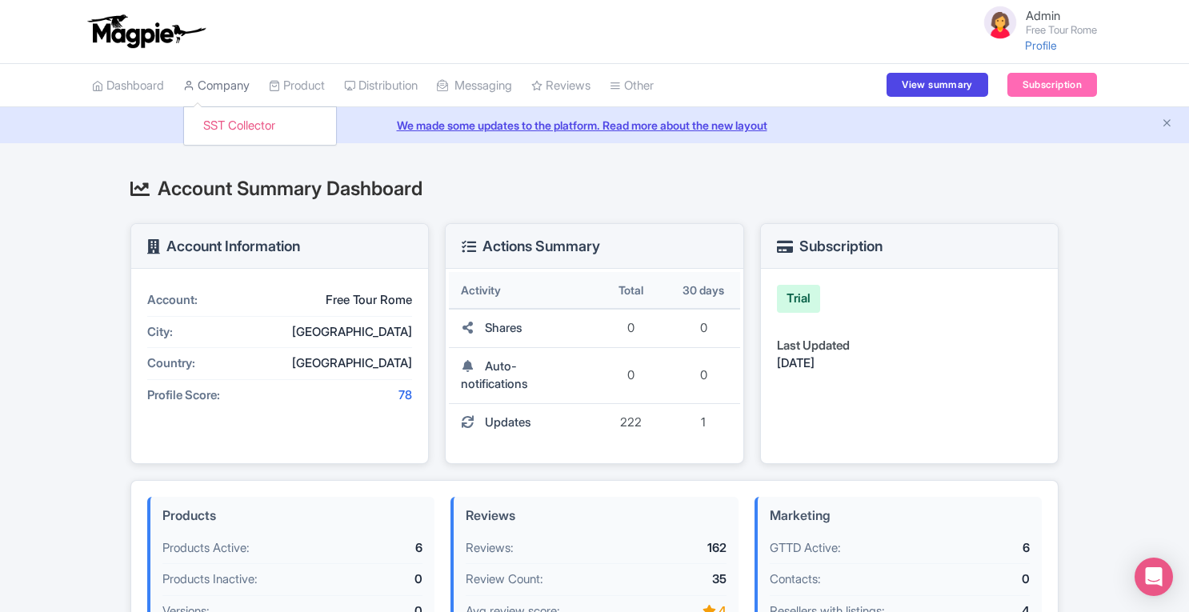
click at [218, 86] on link "Company" at bounding box center [216, 86] width 66 height 44
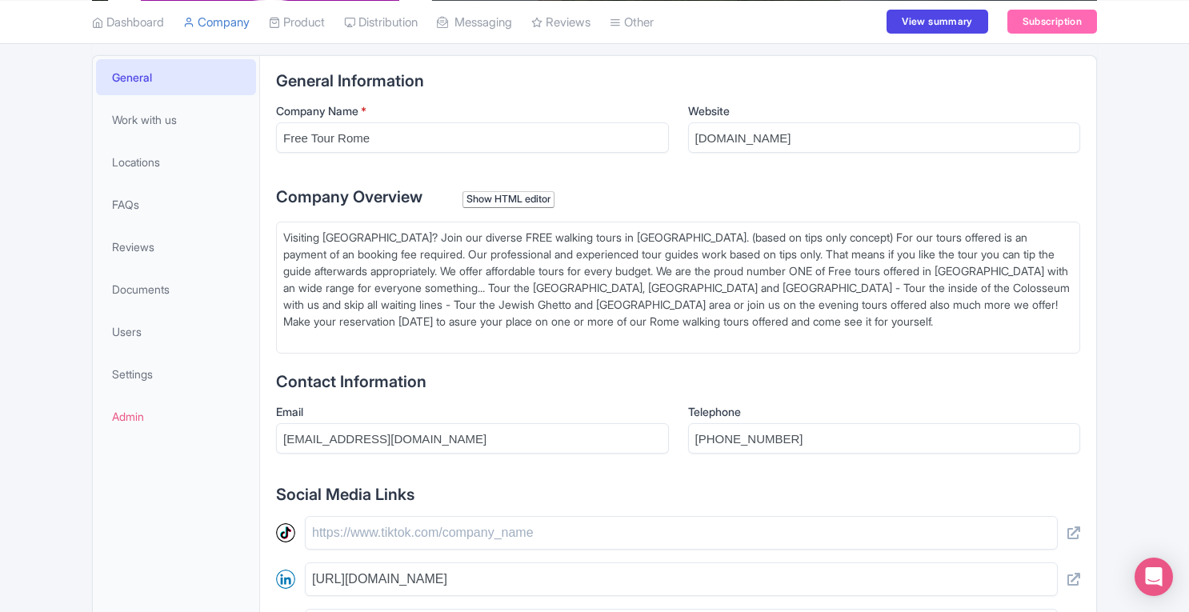
scroll to position [325, 0]
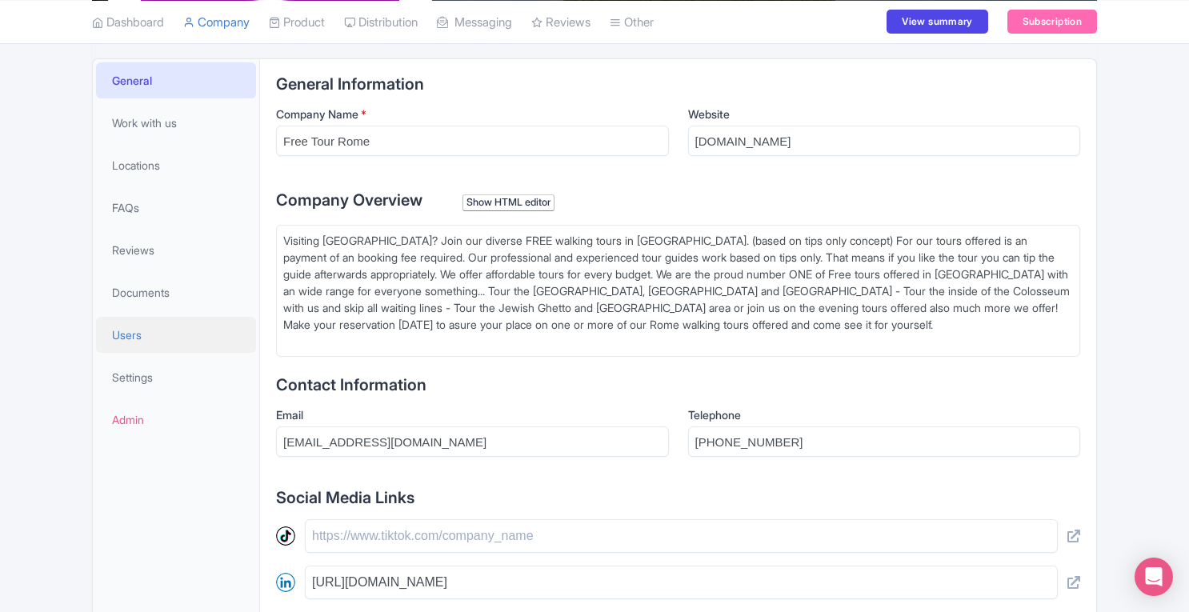
click at [127, 340] on span "Users" at bounding box center [127, 335] width 30 height 17
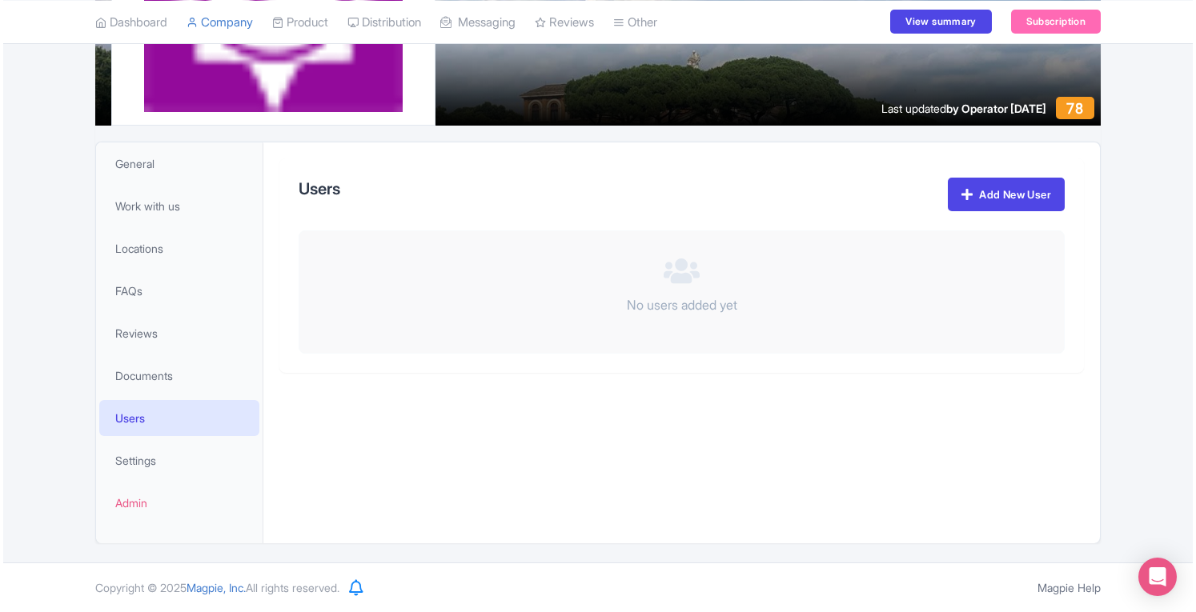
scroll to position [240, 0]
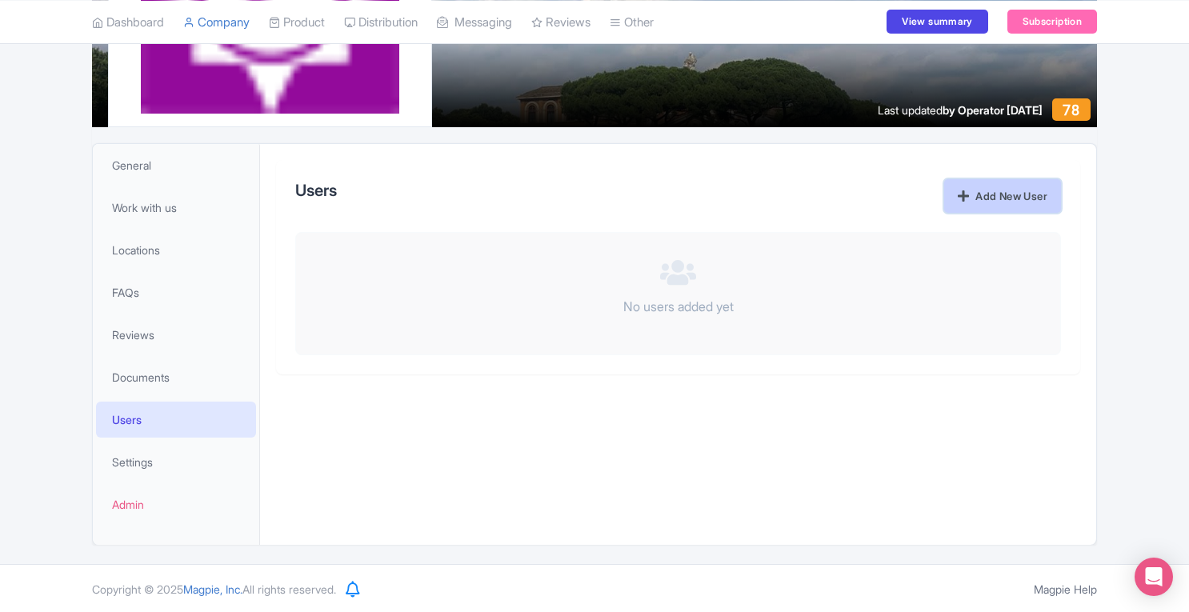
click at [964, 199] on icon at bounding box center [963, 196] width 11 height 13
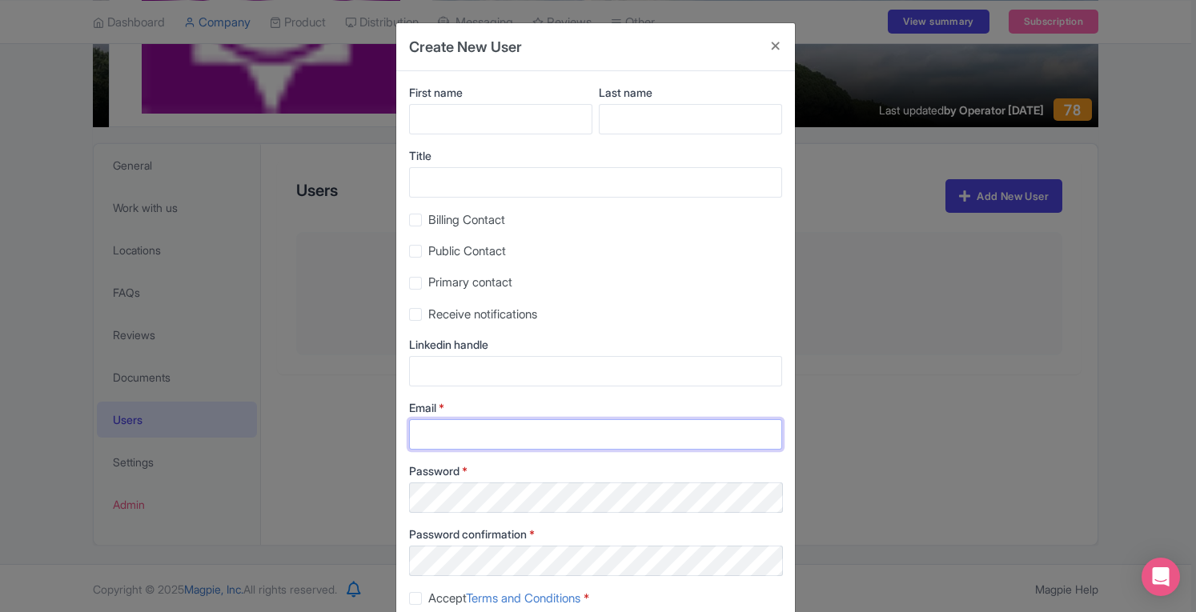
click at [511, 437] on input "Email *" at bounding box center [595, 434] width 373 height 30
paste input "info@freetourrome.com"
type input "info@freetourrome.com"
click at [428, 600] on label "Accept Terms and Conditions *" at bounding box center [508, 599] width 161 height 18
click at [428, 599] on input "Accept Terms and Conditions *" at bounding box center [433, 594] width 10 height 10
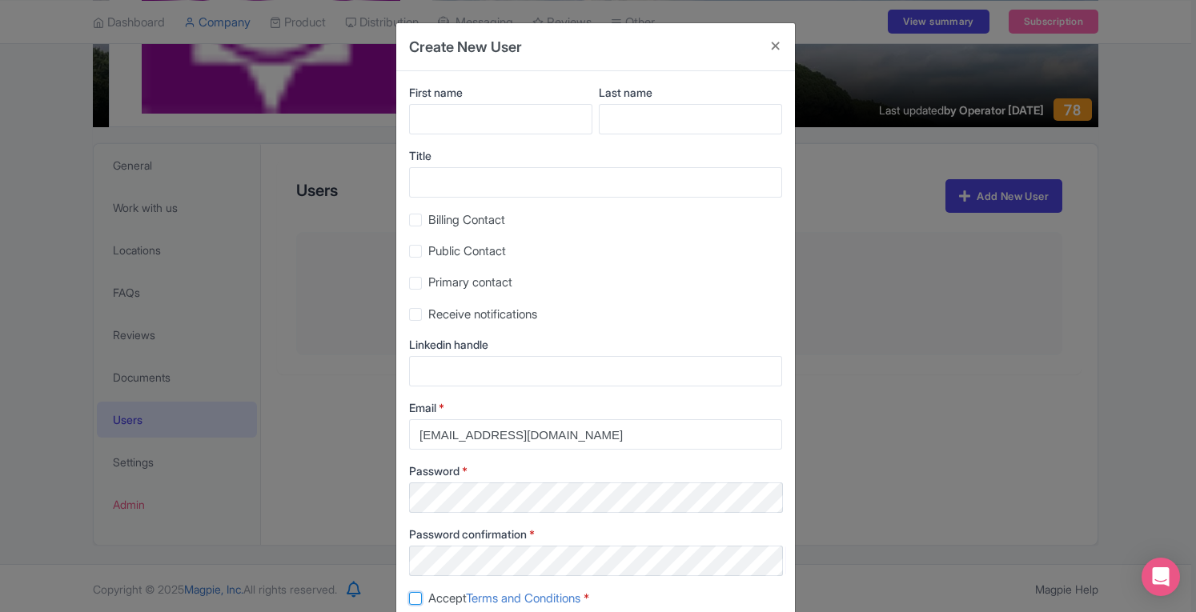
checkbox input "true"
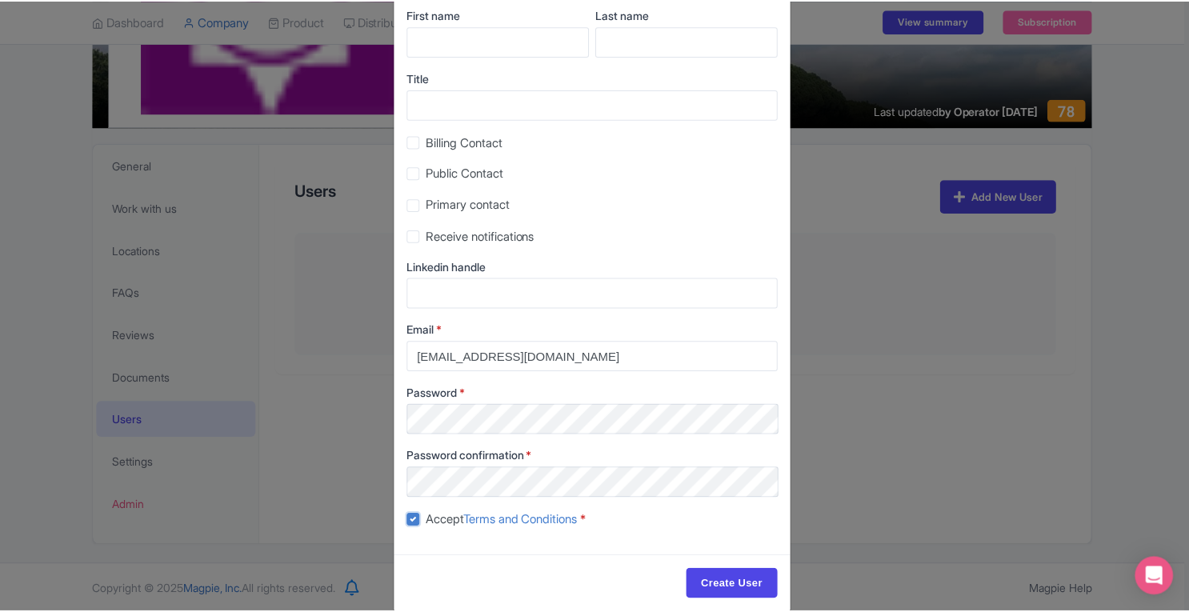
scroll to position [86, 0]
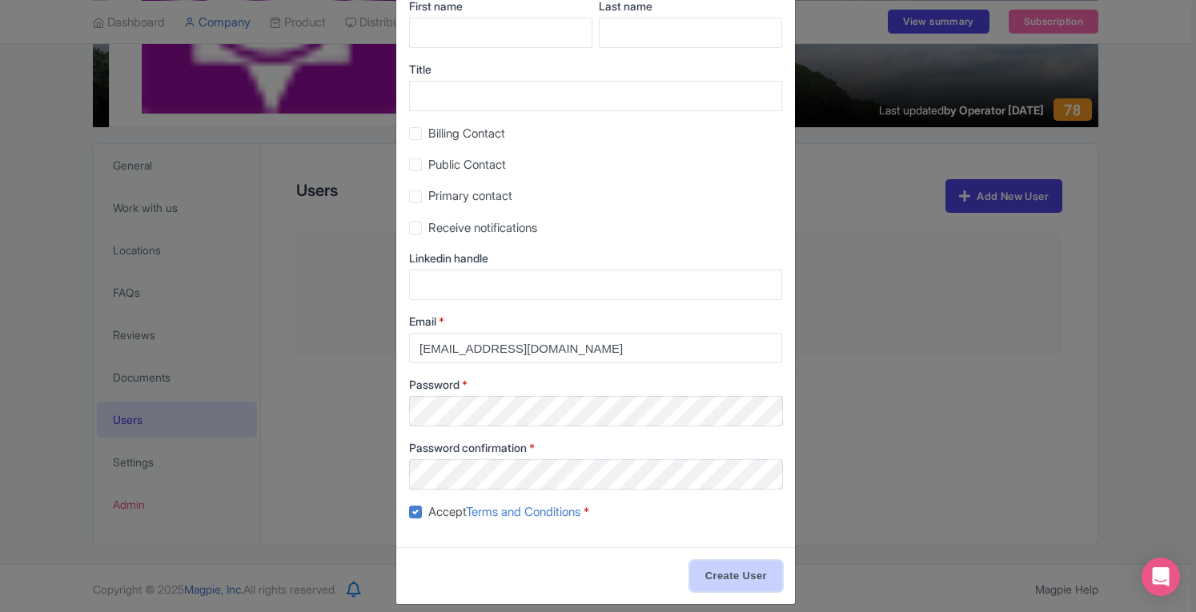
click at [738, 572] on input "Create User" at bounding box center [736, 576] width 92 height 30
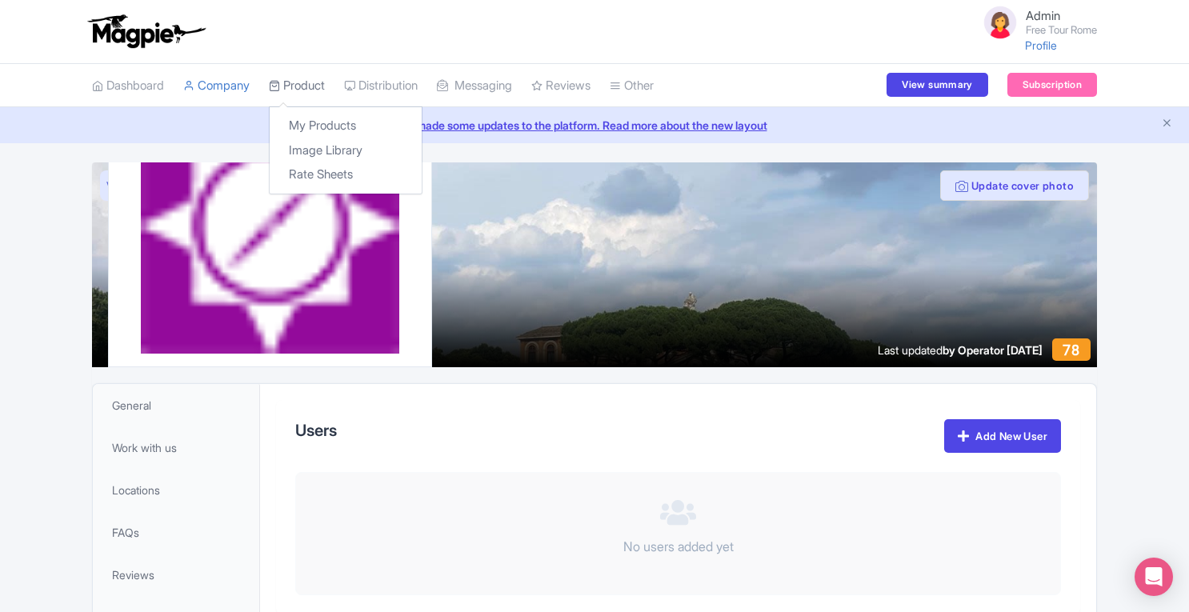
click at [305, 79] on link "Product" at bounding box center [297, 86] width 56 height 44
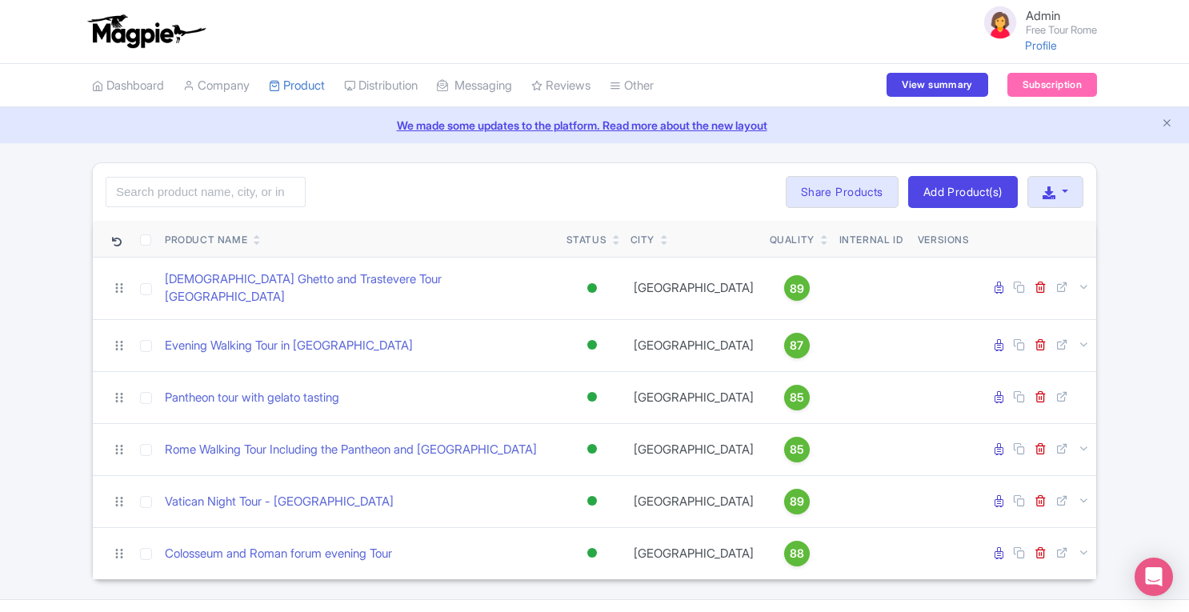
click at [1033, 72] on li "Subscription" at bounding box center [1052, 85] width 109 height 43
click at [1065, 89] on link "Subscription" at bounding box center [1053, 85] width 90 height 24
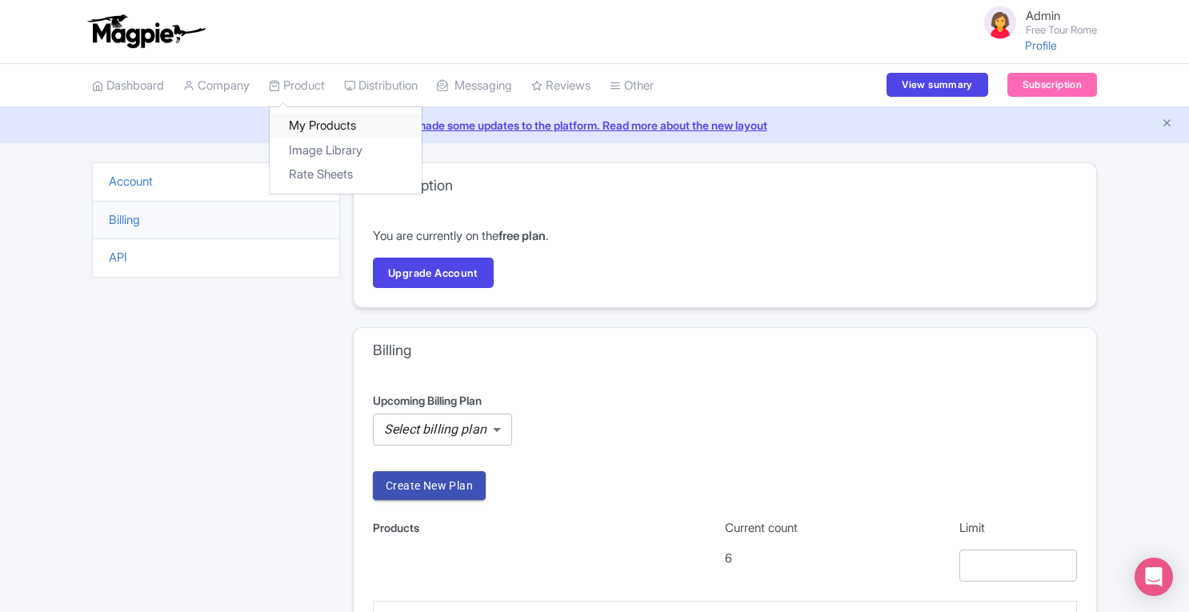
click at [311, 124] on link "My Products" at bounding box center [346, 126] width 152 height 25
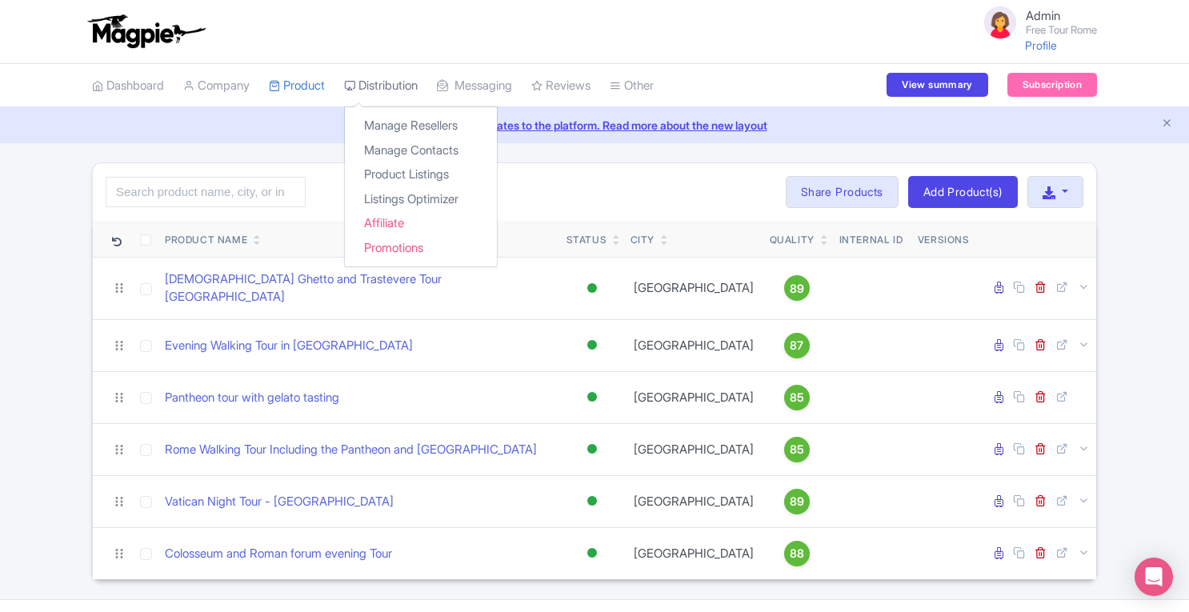
click at [383, 84] on link "Distribution" at bounding box center [381, 86] width 74 height 44
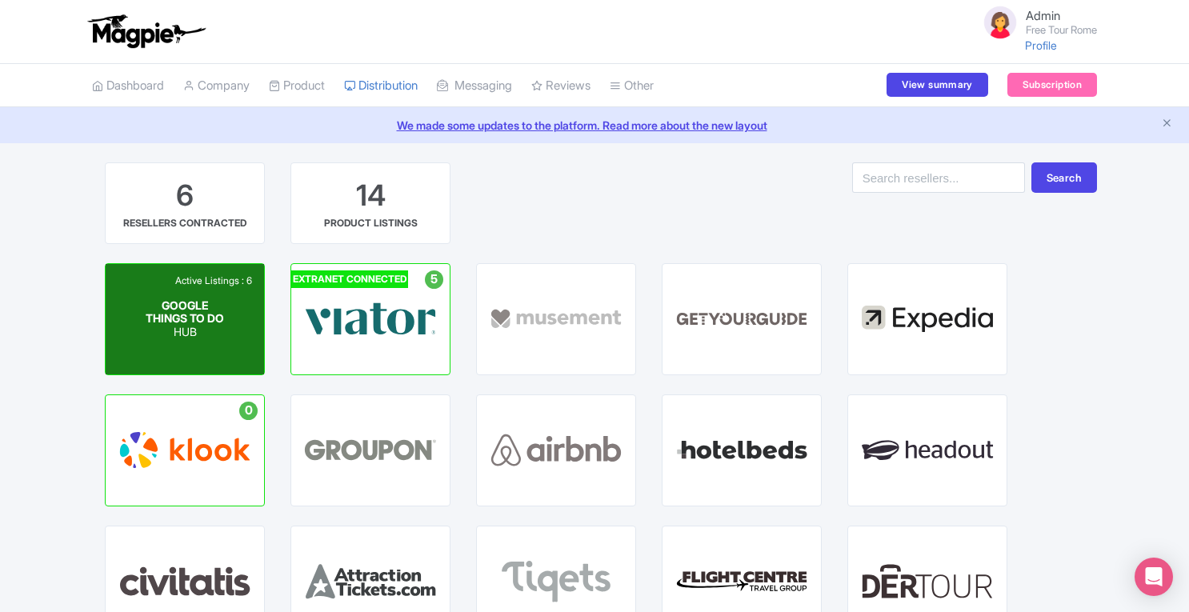
click at [230, 297] on div "Active Listings : 6 GOOGLE THINGS TO DO HUB" at bounding box center [185, 319] width 158 height 110
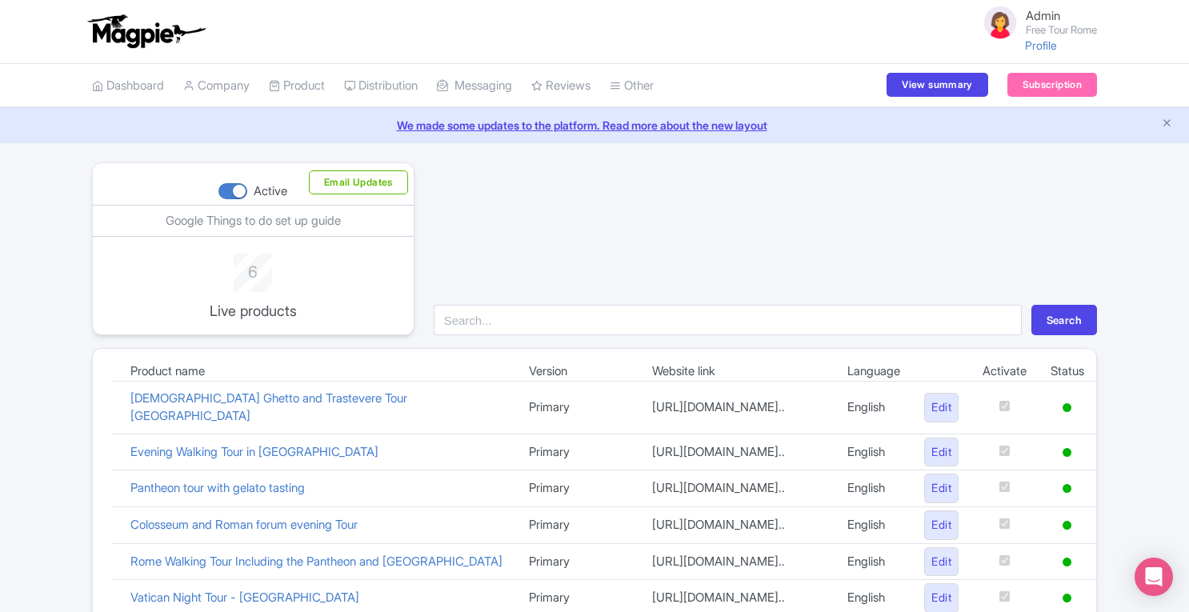
click at [232, 190] on div at bounding box center [232, 191] width 29 height 16
click at [229, 190] on input "Active" at bounding box center [223, 191] width 10 height 10
checkbox input "false"
